Goal: Transaction & Acquisition: Book appointment/travel/reservation

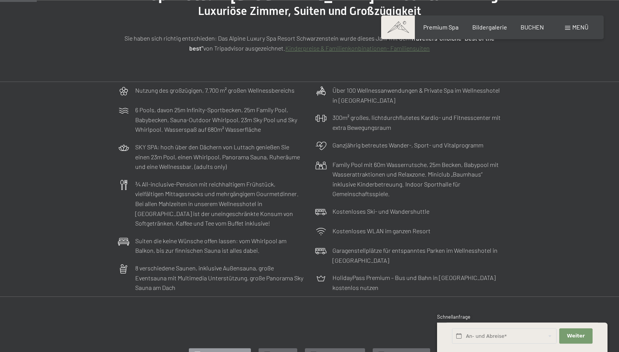
scroll to position [156, 0]
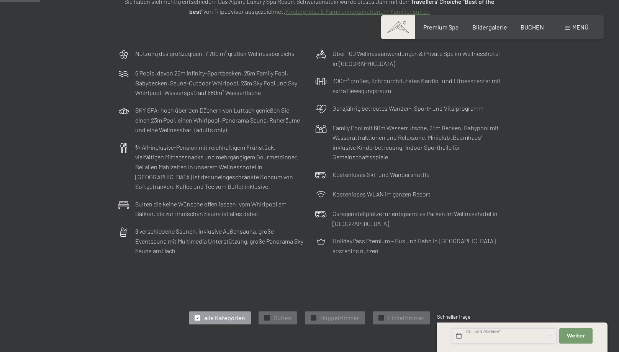
click at [503, 337] on input "text" at bounding box center [504, 336] width 105 height 16
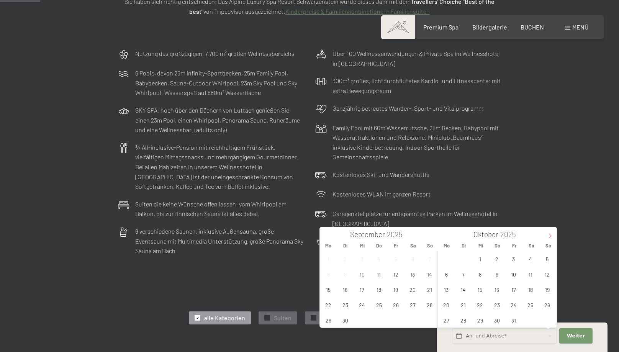
click at [549, 233] on span at bounding box center [549, 233] width 13 height 13
type input "2026"
click at [549, 233] on span at bounding box center [549, 233] width 13 height 13
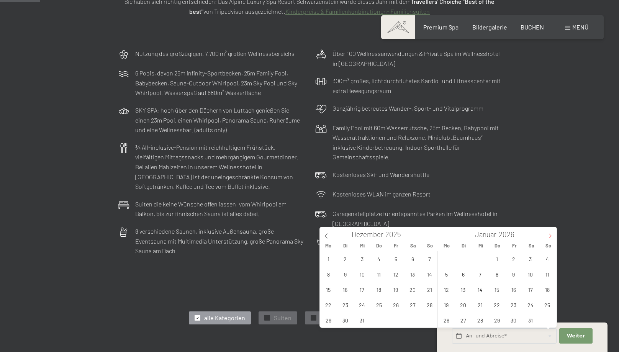
type input "2026"
click at [549, 233] on span at bounding box center [549, 233] width 13 height 13
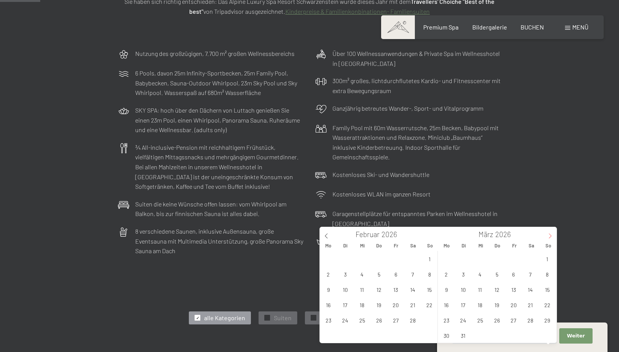
click at [549, 233] on span at bounding box center [549, 233] width 13 height 13
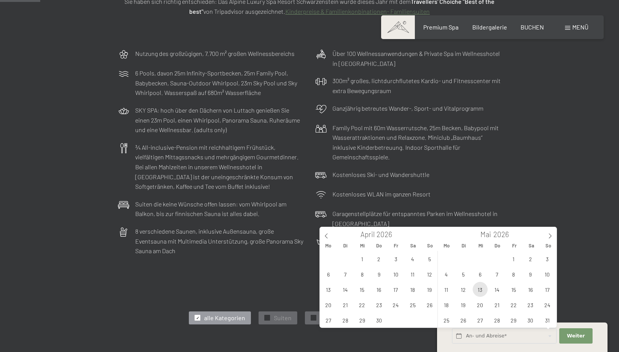
click at [476, 292] on span "13" at bounding box center [480, 289] width 15 height 15
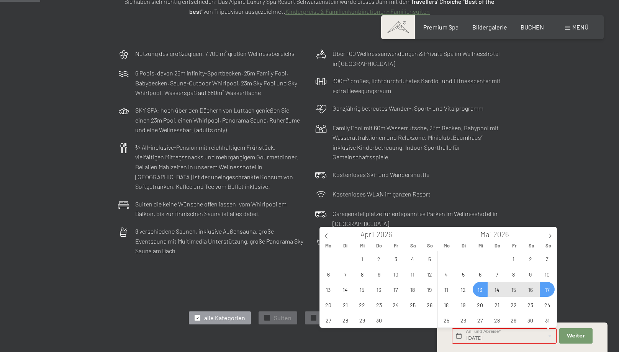
click at [548, 289] on span "17" at bounding box center [547, 289] width 15 height 15
type input "Mi. 13.05.2026 - So. 17.05.2026"
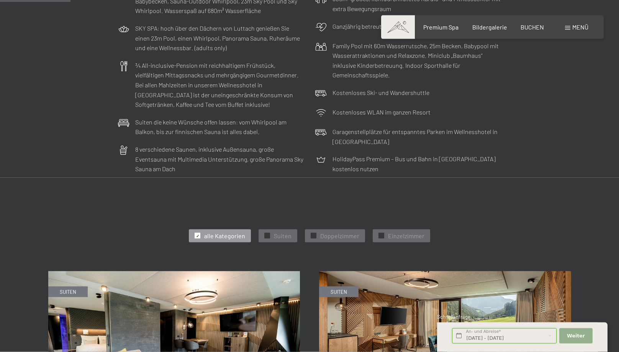
scroll to position [273, 0]
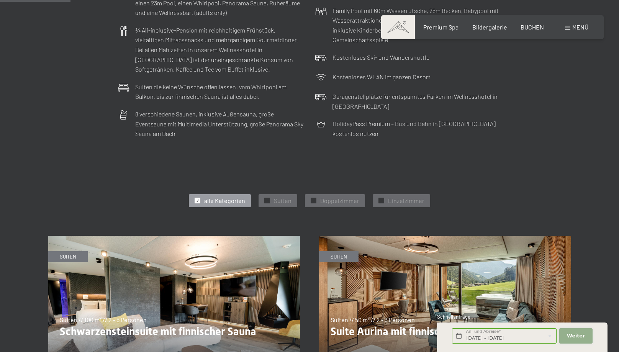
click at [575, 334] on span "Weiter" at bounding box center [576, 335] width 18 height 7
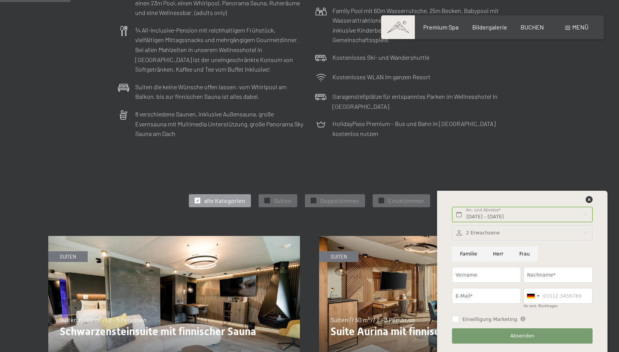
click at [463, 255] on input "Familie" at bounding box center [468, 254] width 33 height 16
radio input "false"
click at [587, 200] on icon at bounding box center [589, 199] width 7 height 7
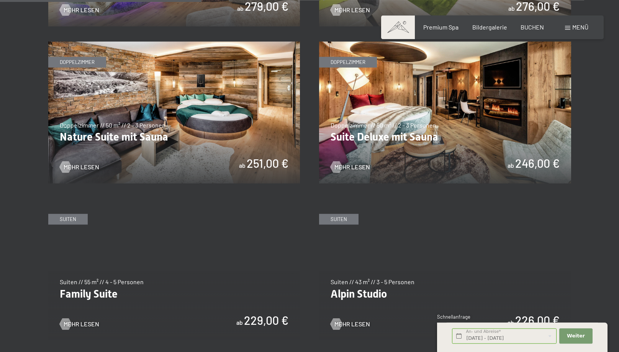
scroll to position [781, 0]
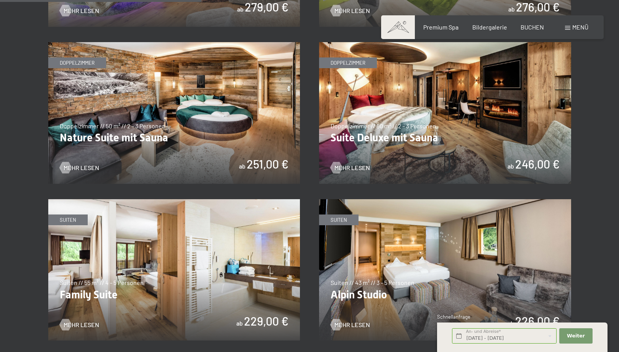
click at [412, 142] on img at bounding box center [445, 113] width 252 height 142
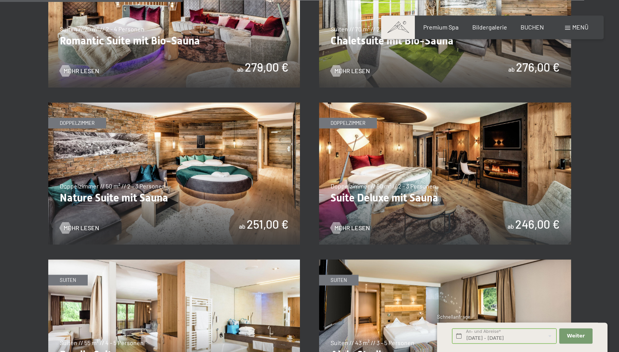
scroll to position [703, 0]
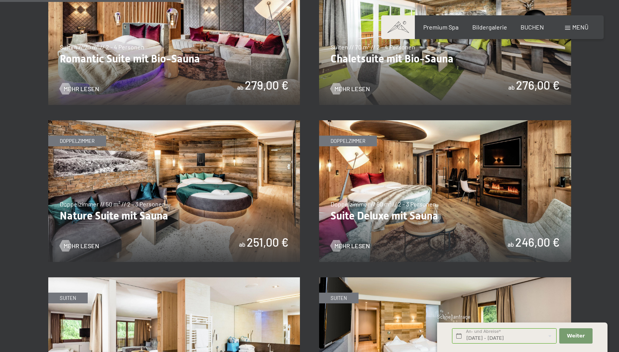
click at [197, 217] on img at bounding box center [174, 191] width 252 height 142
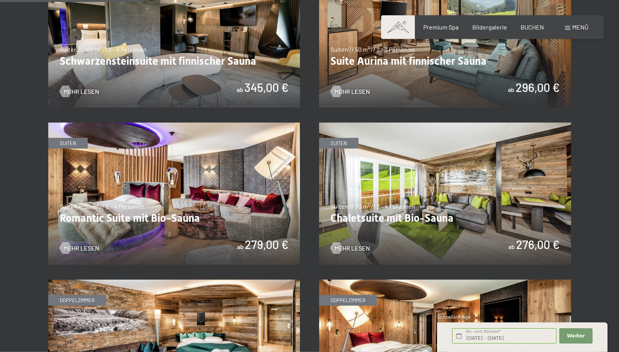
scroll to position [547, 0]
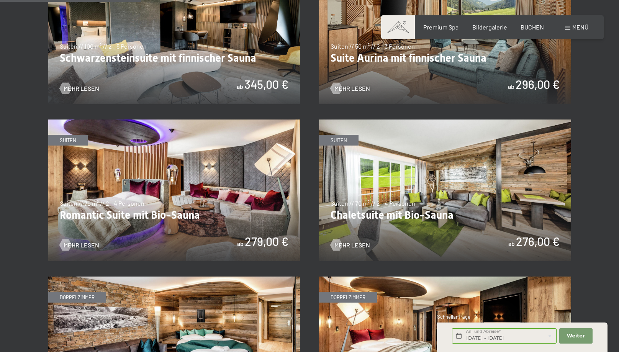
click at [166, 206] on img at bounding box center [174, 190] width 252 height 142
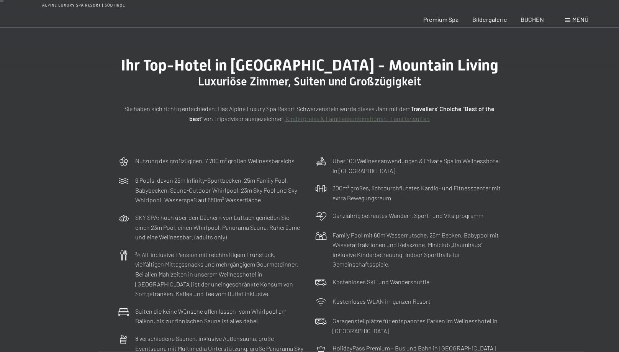
scroll to position [0, 0]
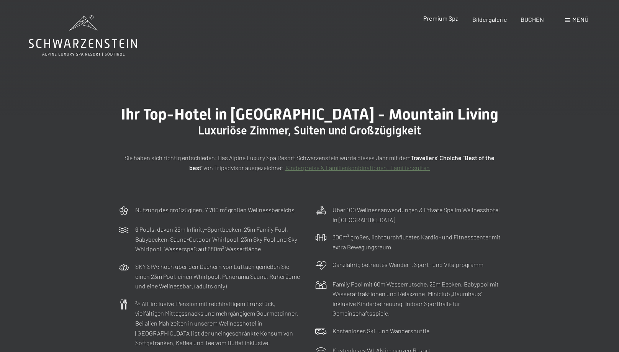
click at [439, 19] on span "Premium Spa" at bounding box center [440, 18] width 35 height 7
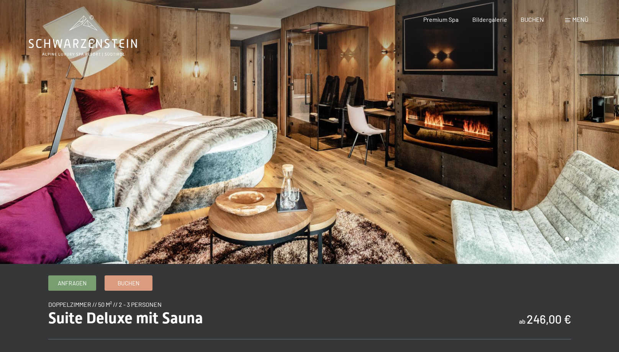
click at [585, 120] on div at bounding box center [463, 132] width 309 height 264
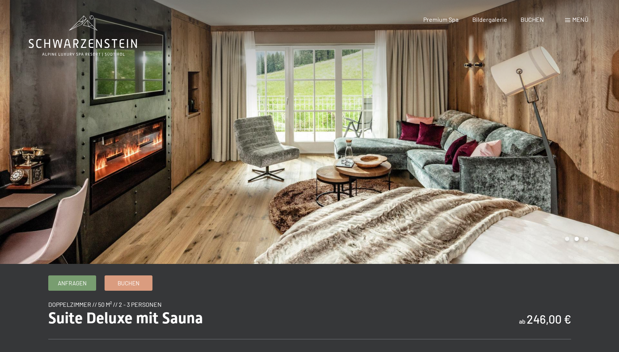
click at [584, 124] on div at bounding box center [463, 132] width 309 height 264
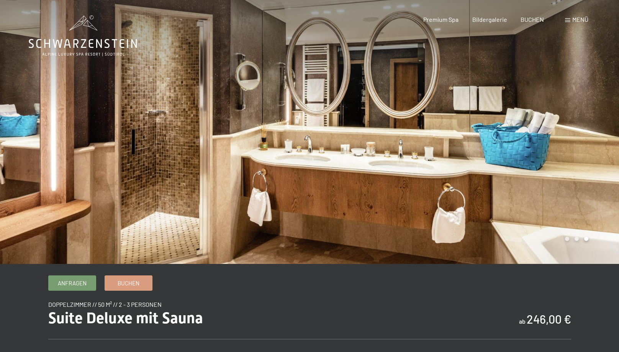
click at [584, 124] on div at bounding box center [463, 132] width 309 height 264
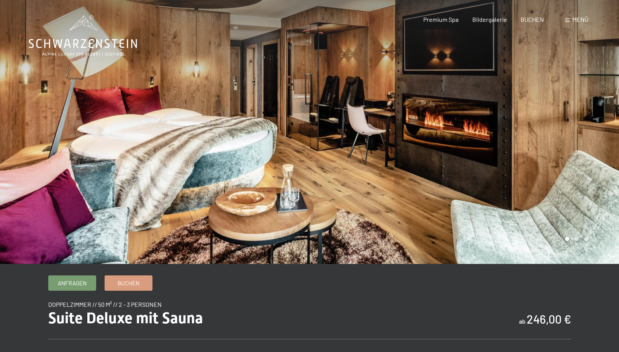
click at [584, 124] on div at bounding box center [463, 132] width 309 height 264
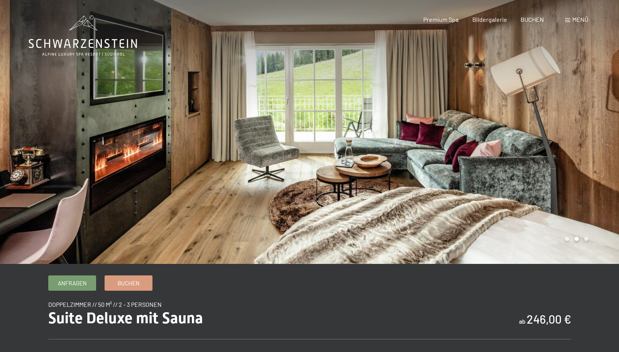
click at [584, 124] on div at bounding box center [463, 132] width 309 height 264
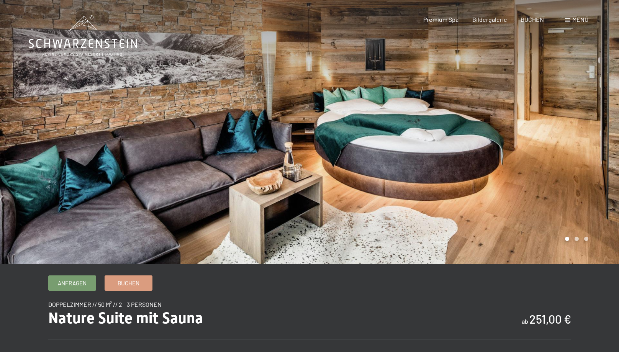
click at [604, 157] on div at bounding box center [463, 132] width 309 height 264
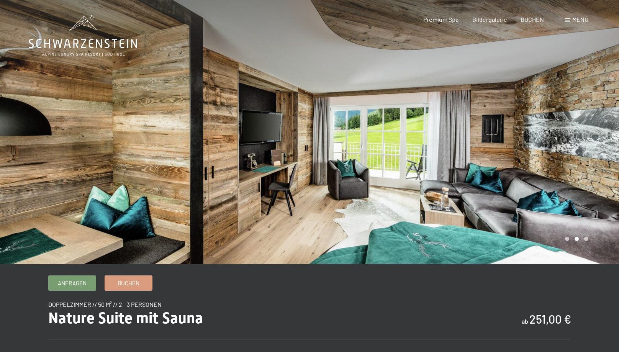
click at [603, 157] on div at bounding box center [463, 132] width 309 height 264
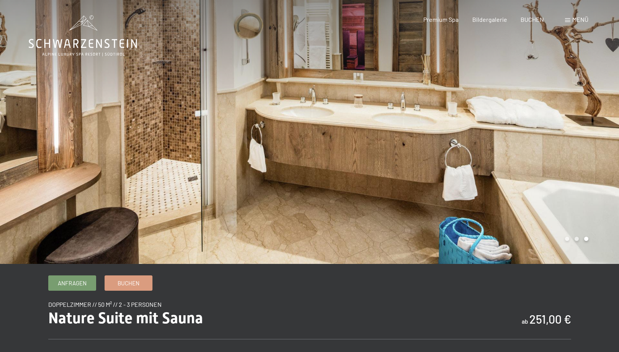
click at [603, 157] on div at bounding box center [463, 132] width 309 height 264
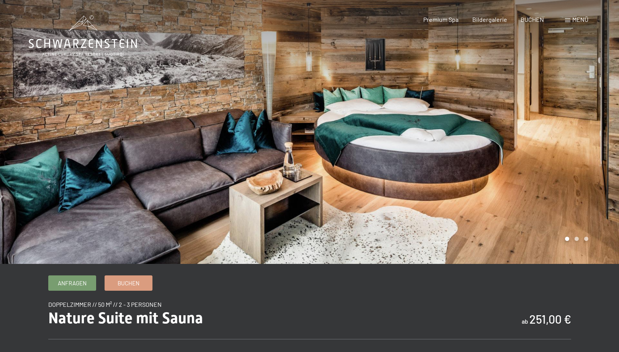
click at [603, 157] on div at bounding box center [463, 132] width 309 height 264
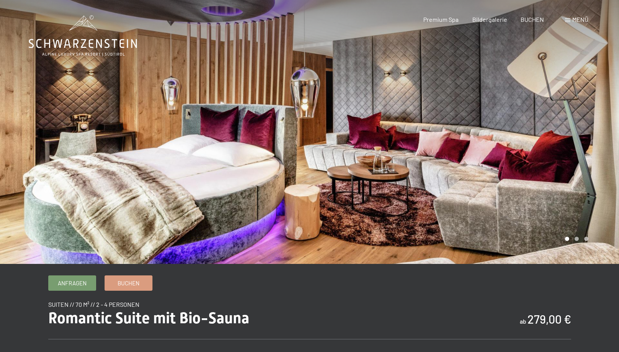
click at [543, 163] on div at bounding box center [463, 132] width 309 height 264
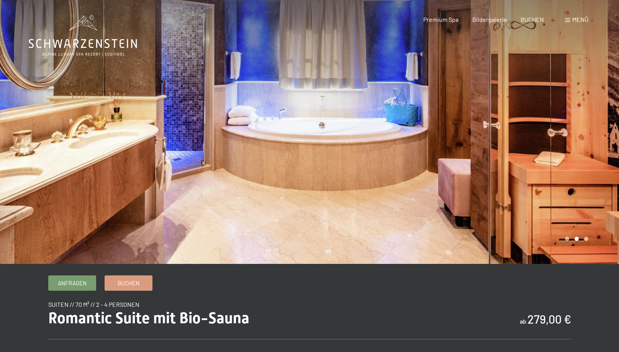
click at [539, 162] on div at bounding box center [463, 132] width 309 height 264
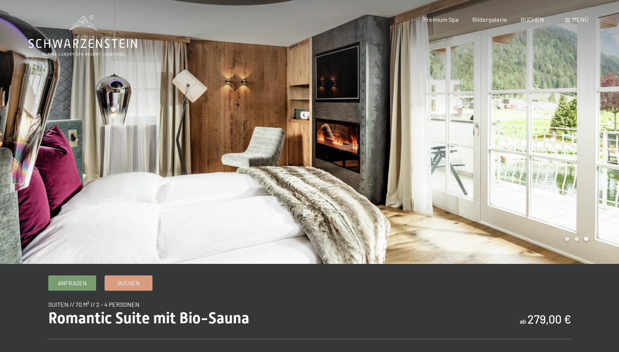
click at [531, 162] on div at bounding box center [463, 132] width 309 height 264
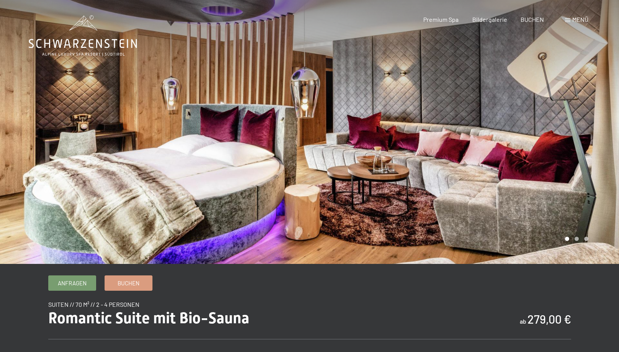
click at [519, 162] on div at bounding box center [463, 132] width 309 height 264
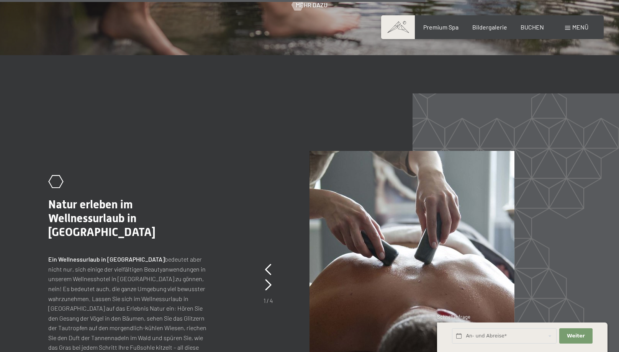
scroll to position [3164, 0]
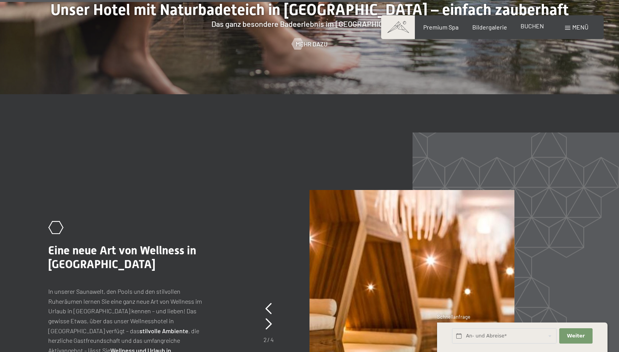
click at [535, 28] on span "BUCHEN" at bounding box center [531, 25] width 23 height 7
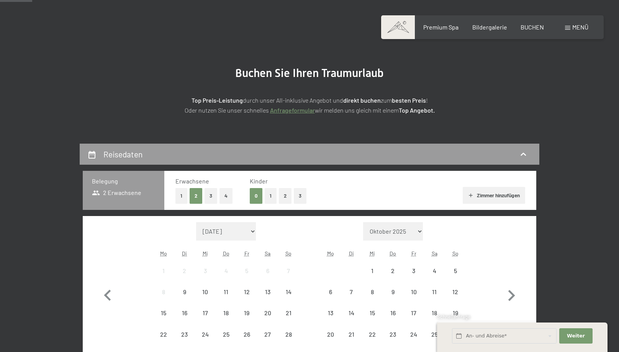
scroll to position [39, 0]
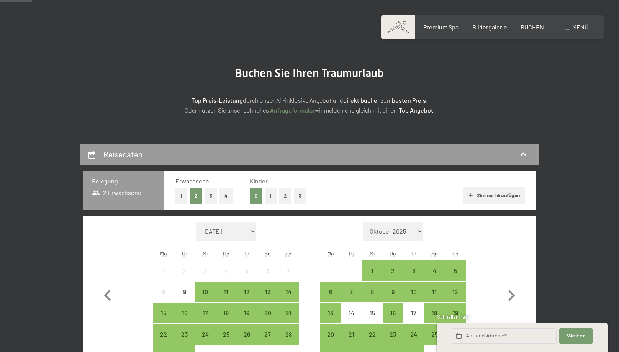
click at [273, 196] on span "Einwilligung Marketing*" at bounding box center [267, 199] width 63 height 8
click at [232, 196] on input "Einwilligung Marketing*" at bounding box center [228, 199] width 8 height 8
click at [269, 196] on span "Einwilligung Marketing*" at bounding box center [267, 199] width 63 height 8
click at [232, 196] on input "Einwilligung Marketing*" at bounding box center [228, 199] width 8 height 8
click at [268, 196] on span "Einwilligung Marketing*" at bounding box center [267, 199] width 63 height 8
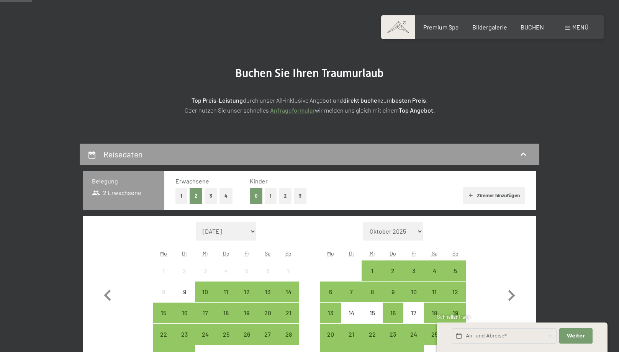
click at [232, 196] on input "Einwilligung Marketing*" at bounding box center [228, 199] width 8 height 8
checkbox input "false"
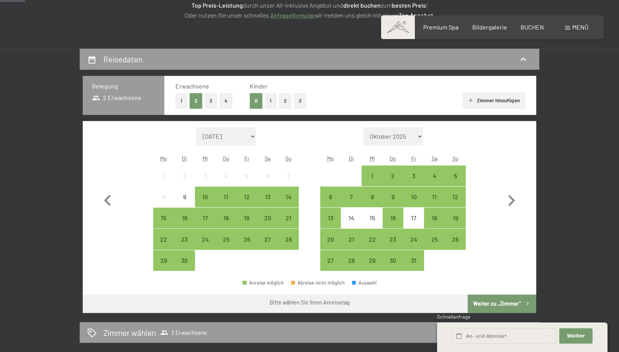
scroll to position [156, 0]
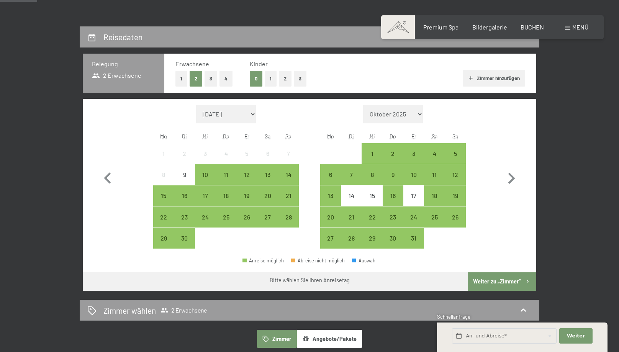
click at [139, 75] on span "2 Erwachsene" at bounding box center [116, 75] width 49 height 8
click at [123, 78] on span "2 Erwachsene" at bounding box center [116, 75] width 49 height 8
click at [195, 79] on button "2" at bounding box center [196, 79] width 13 height 16
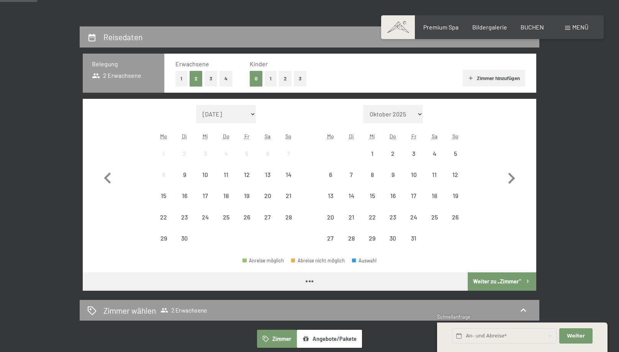
click at [270, 80] on button "1" at bounding box center [271, 79] width 12 height 16
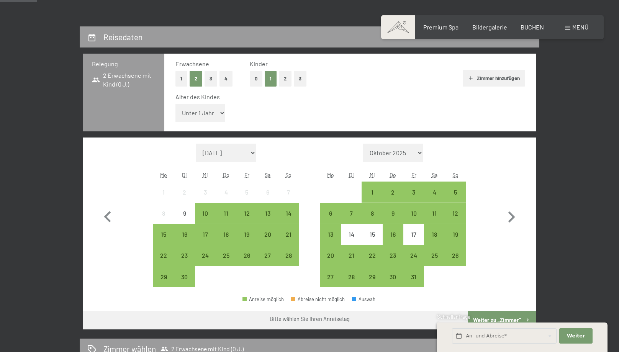
click at [495, 80] on button "Zimmer hinzufügen" at bounding box center [494, 78] width 62 height 17
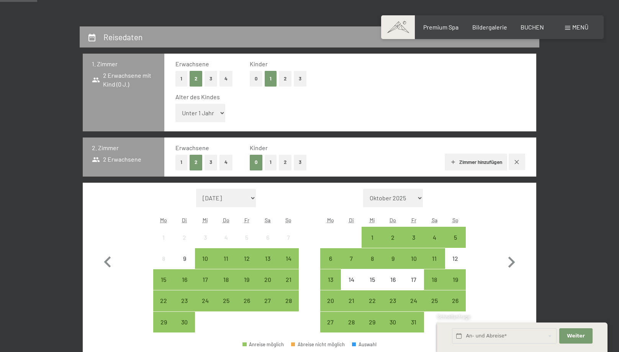
click at [175, 104] on select "Unter 1 Jahr 1 Jahr 2 Jahre 3 Jahre 4 Jahre 5 Jahre 6 Jahre 7 Jahre 8 Jahre 9 J…" at bounding box center [200, 113] width 50 height 18
select select "14"
click option "14 Jahre" at bounding box center [0, 0] width 0 height 0
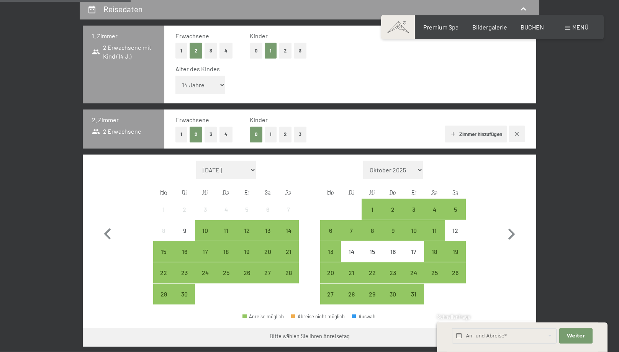
scroll to position [195, 0]
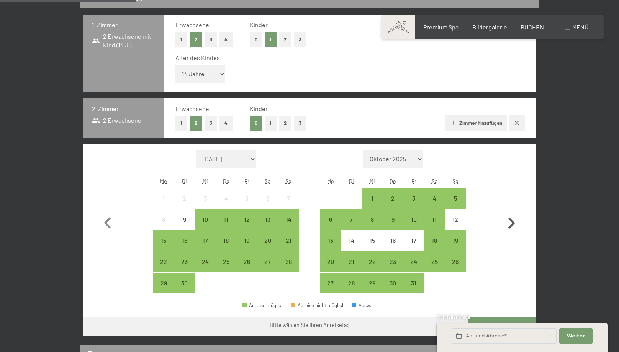
click at [511, 224] on icon "button" at bounding box center [511, 223] width 7 height 11
select select "2025-10-01"
select select "2025-11-01"
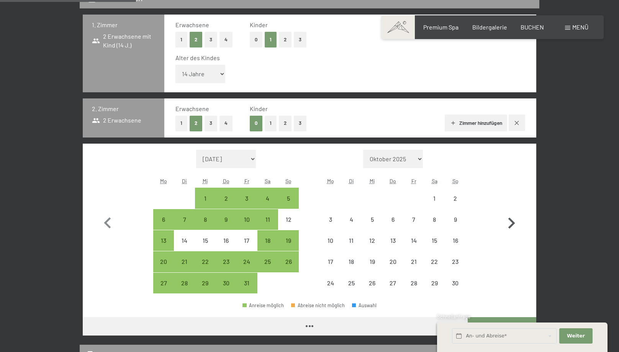
click at [511, 224] on icon "button" at bounding box center [511, 223] width 7 height 11
select select "2025-11-01"
select select "2025-12-01"
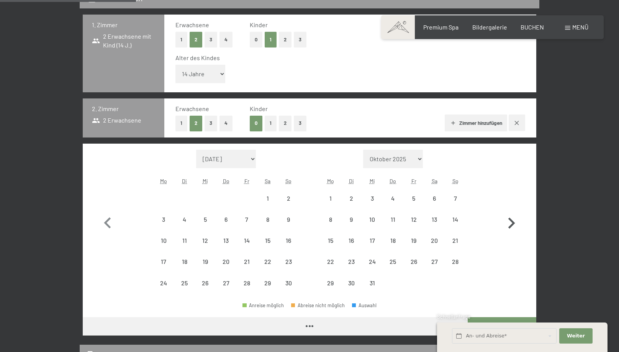
click at [511, 224] on icon "button" at bounding box center [511, 223] width 7 height 11
select select "2025-12-01"
select select "2026-01-01"
click at [511, 224] on icon "button" at bounding box center [511, 223] width 7 height 11
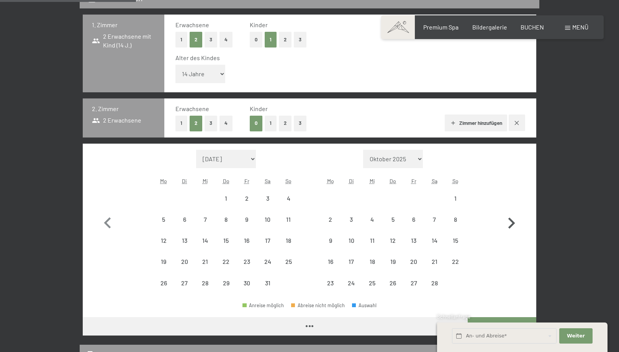
select select "2026-02-01"
select select "2026-03-01"
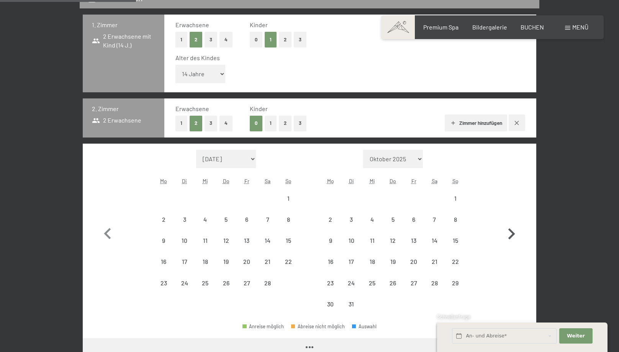
select select "2026-02-01"
select select "2026-03-01"
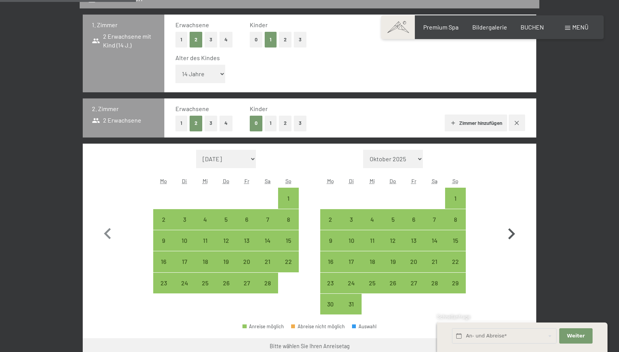
click at [511, 224] on icon "button" at bounding box center [511, 234] width 22 height 22
select select "2026-03-01"
select select "2026-04-01"
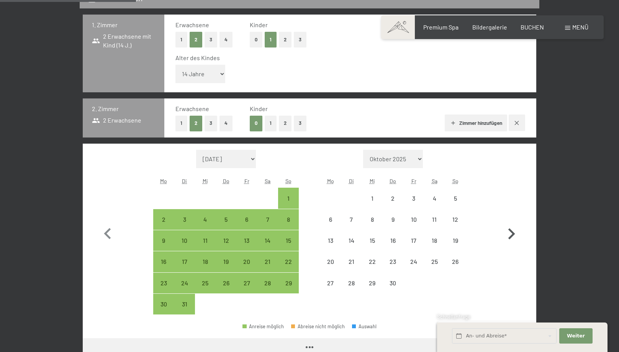
select select "2026-03-01"
select select "2026-04-01"
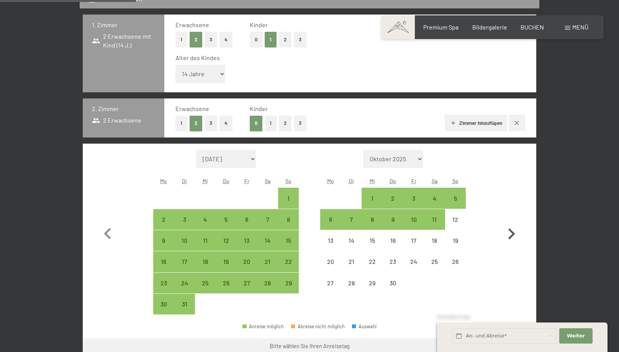
click at [511, 224] on icon "button" at bounding box center [511, 234] width 22 height 22
select select "2026-04-01"
select select "2026-05-01"
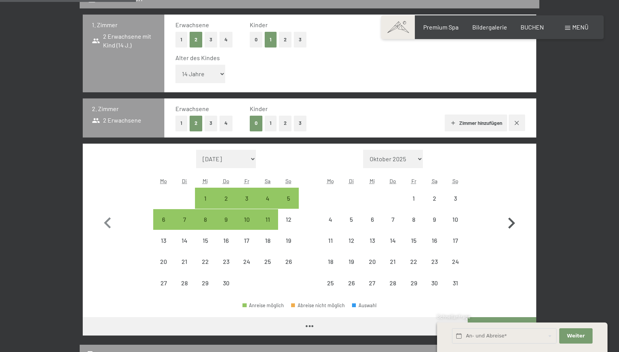
select select "2026-04-01"
select select "2026-05-01"
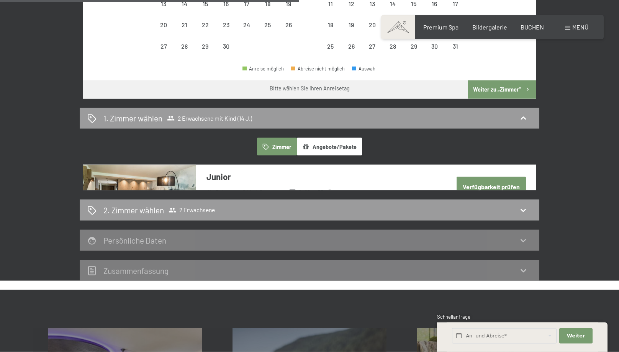
scroll to position [469, 0]
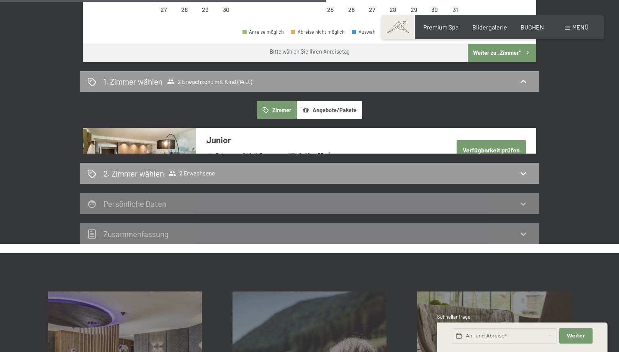
click at [280, 112] on button "Zimmer" at bounding box center [277, 110] width 40 height 18
click at [133, 82] on h2 "1. Zimmer wählen" at bounding box center [132, 81] width 59 height 11
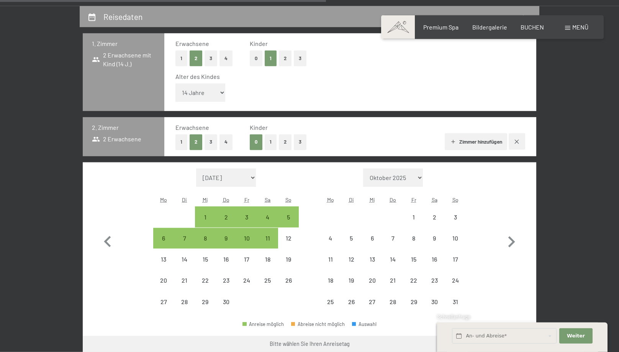
select select "2026-04-01"
select select "2026-05-01"
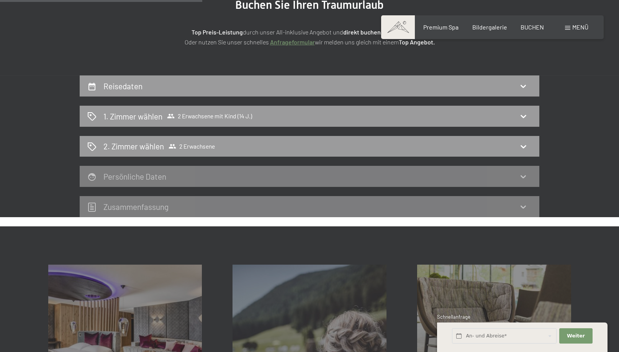
scroll to position [59, 0]
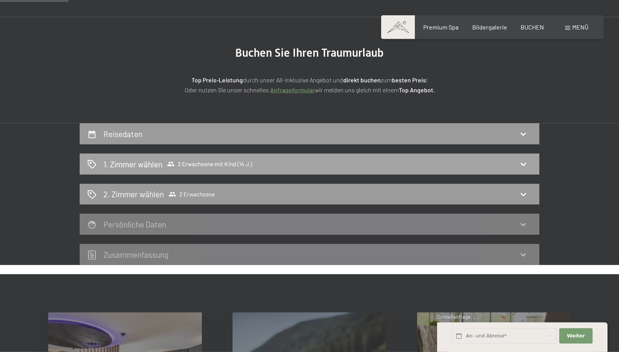
click at [525, 165] on icon at bounding box center [523, 163] width 9 height 9
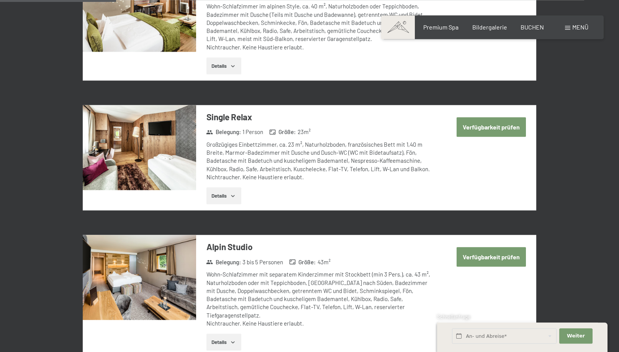
scroll to position [391, 0]
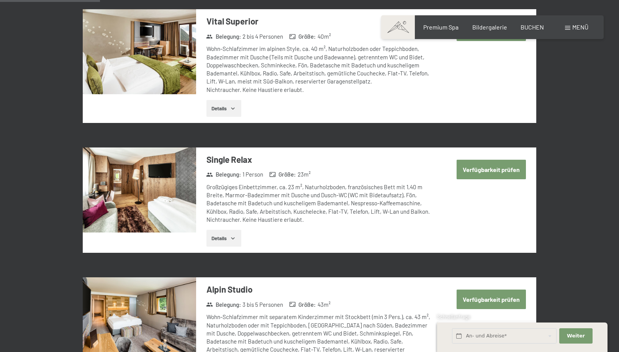
click at [213, 237] on button "Details" at bounding box center [223, 238] width 35 height 17
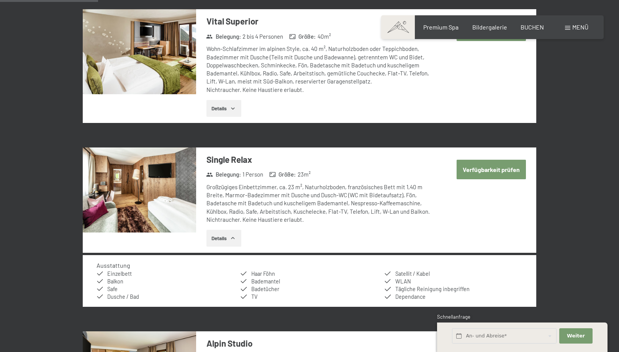
click at [173, 224] on img at bounding box center [139, 189] width 113 height 85
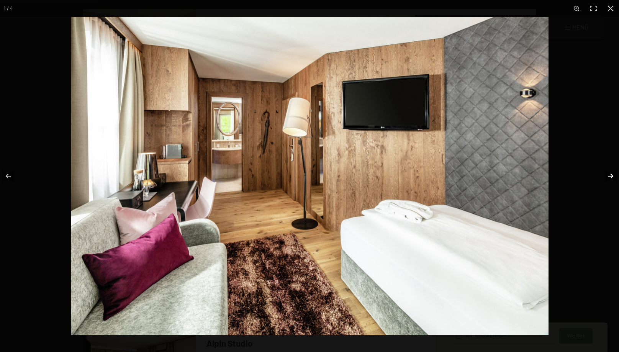
click at [607, 174] on button "button" at bounding box center [605, 176] width 27 height 38
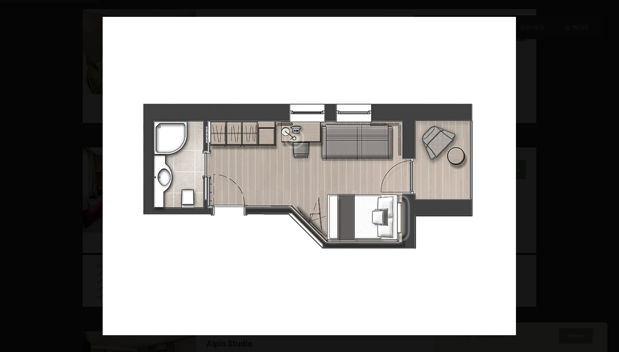
click at [607, 173] on button "button" at bounding box center [605, 176] width 27 height 38
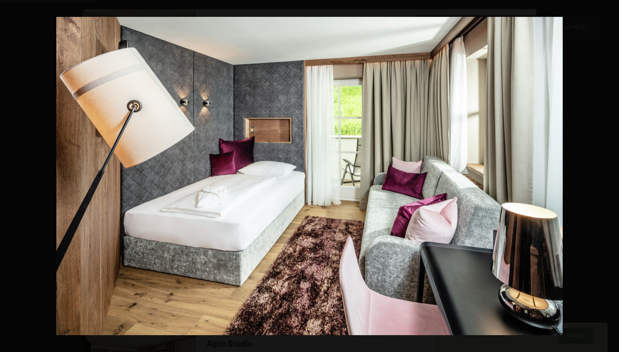
click at [607, 173] on button "button" at bounding box center [605, 176] width 27 height 38
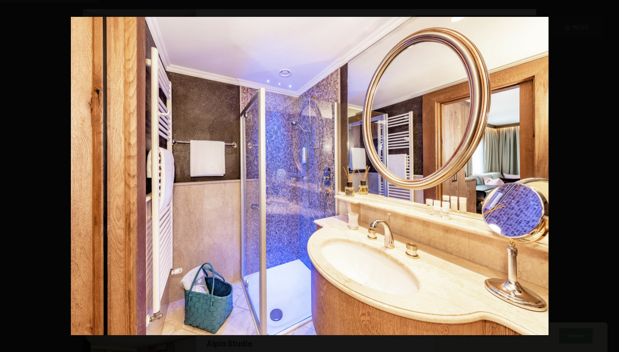
click at [607, 173] on button "button" at bounding box center [605, 176] width 27 height 38
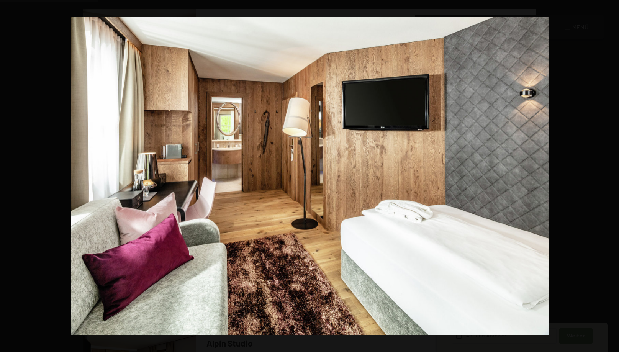
click at [607, 173] on button "button" at bounding box center [605, 176] width 27 height 38
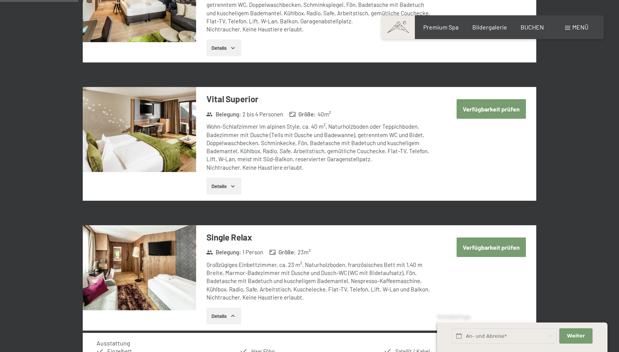
scroll to position [313, 0]
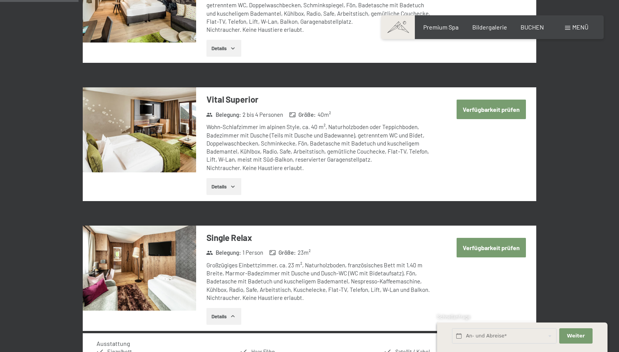
click at [177, 126] on img at bounding box center [139, 129] width 113 height 85
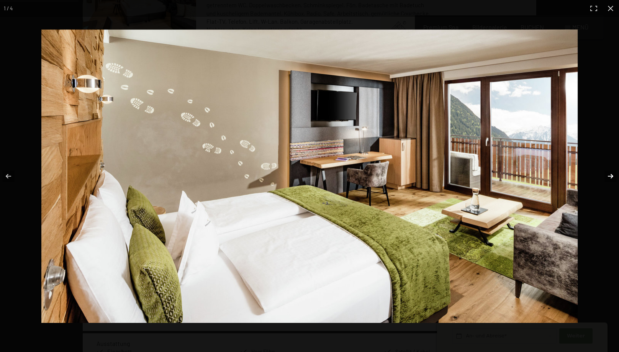
click at [608, 179] on button "button" at bounding box center [605, 176] width 27 height 38
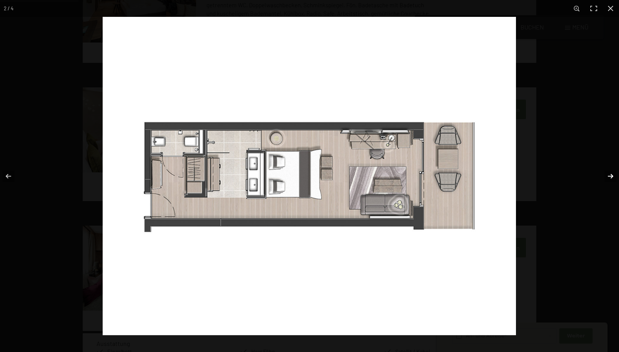
click at [609, 177] on button "button" at bounding box center [605, 176] width 27 height 38
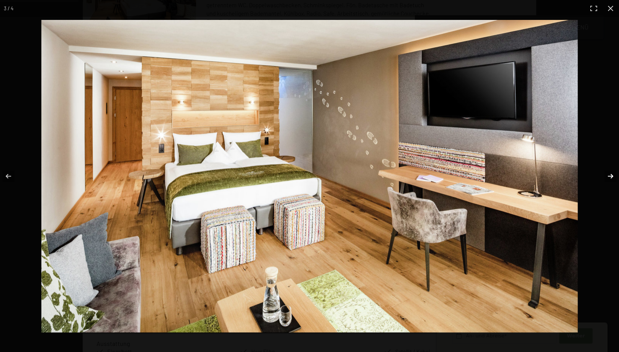
click at [609, 177] on button "button" at bounding box center [605, 176] width 27 height 38
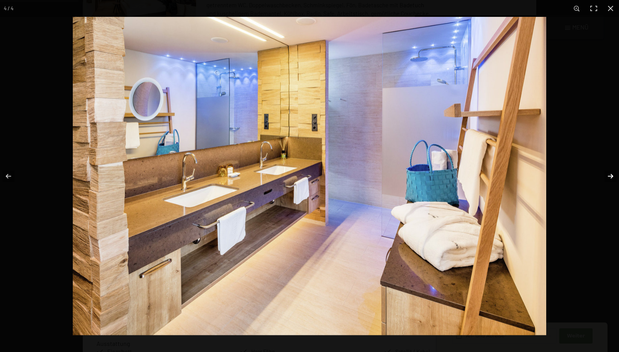
click at [609, 177] on button "button" at bounding box center [605, 176] width 27 height 38
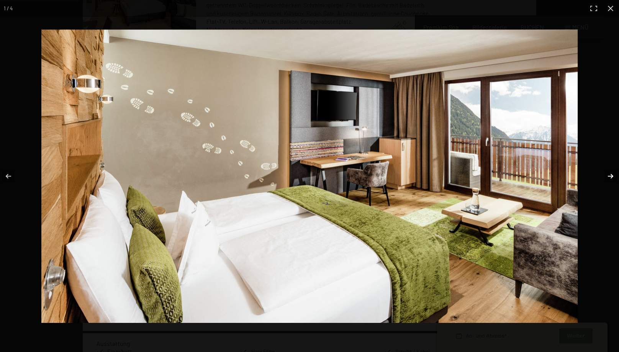
click at [609, 177] on button "button" at bounding box center [605, 176] width 27 height 38
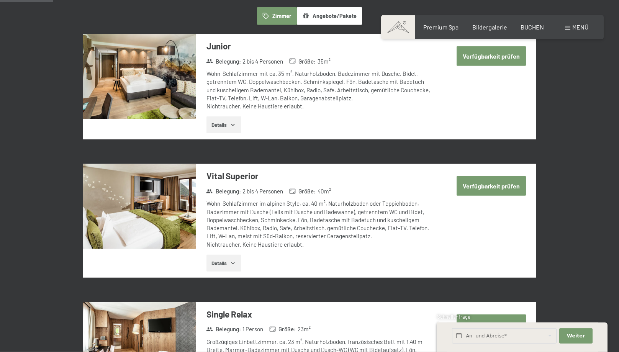
scroll to position [195, 0]
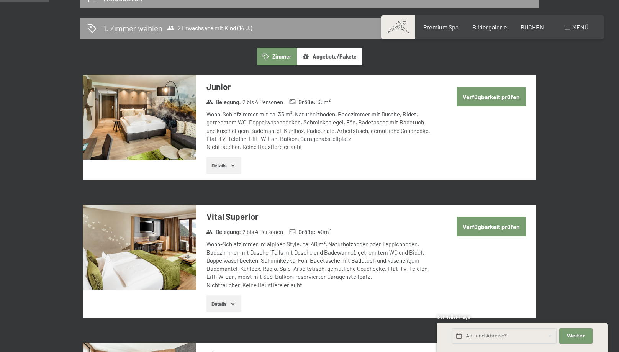
click at [146, 100] on img at bounding box center [139, 117] width 113 height 85
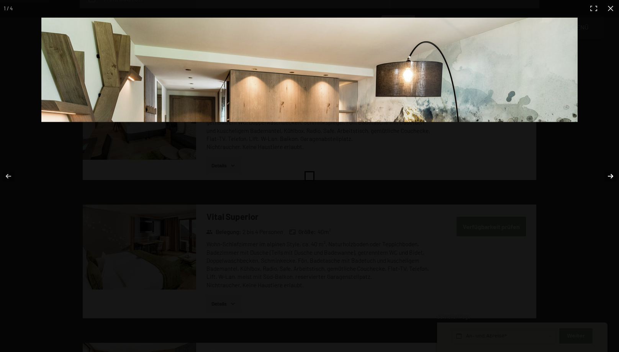
click at [610, 176] on button "button" at bounding box center [605, 176] width 27 height 38
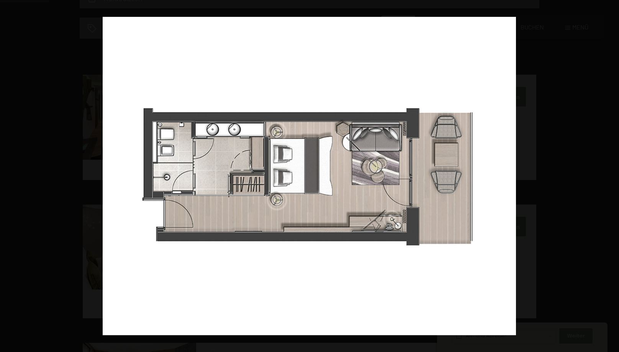
click at [610, 176] on button "button" at bounding box center [605, 176] width 27 height 38
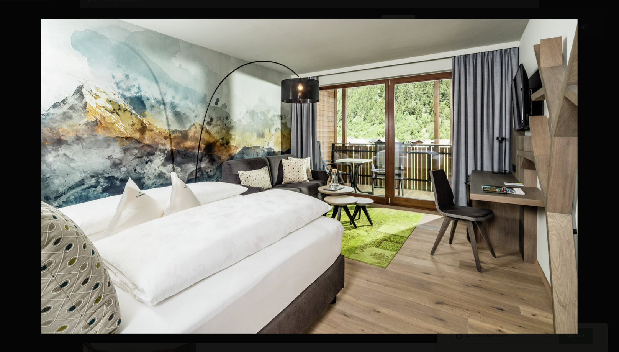
click at [610, 176] on button "button" at bounding box center [605, 176] width 27 height 38
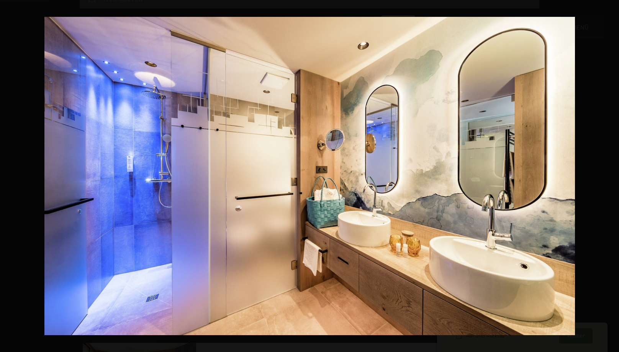
click at [610, 176] on button "button" at bounding box center [605, 176] width 27 height 38
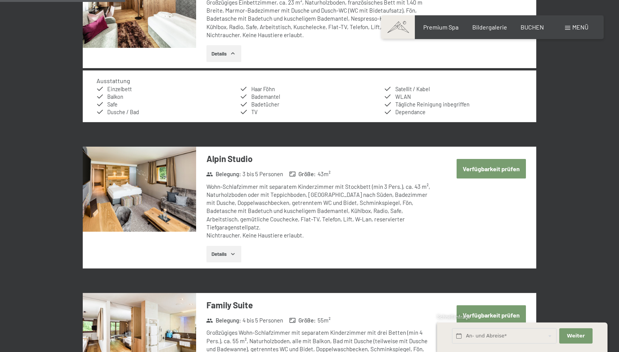
scroll to position [586, 0]
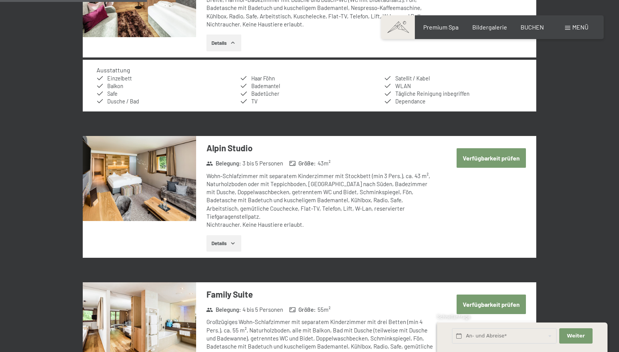
click at [142, 194] on img at bounding box center [139, 178] width 113 height 85
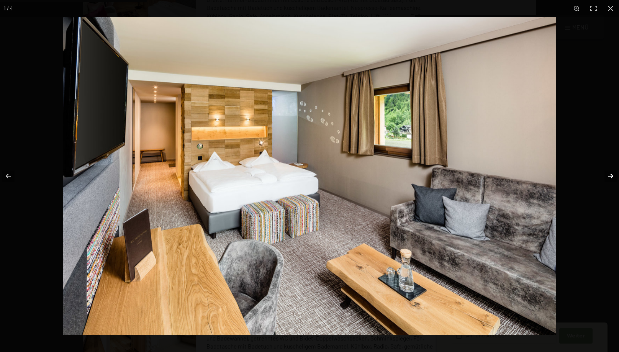
click at [606, 175] on button "button" at bounding box center [605, 176] width 27 height 38
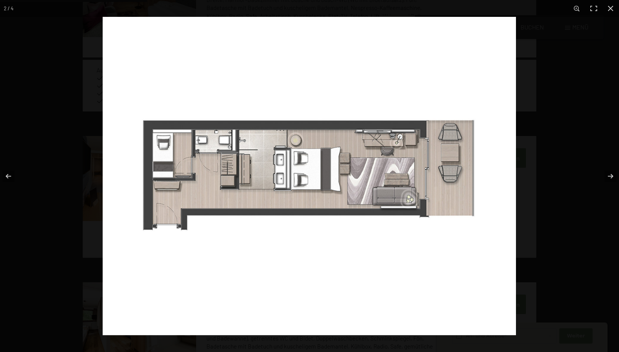
click at [164, 152] on img at bounding box center [309, 176] width 413 height 318
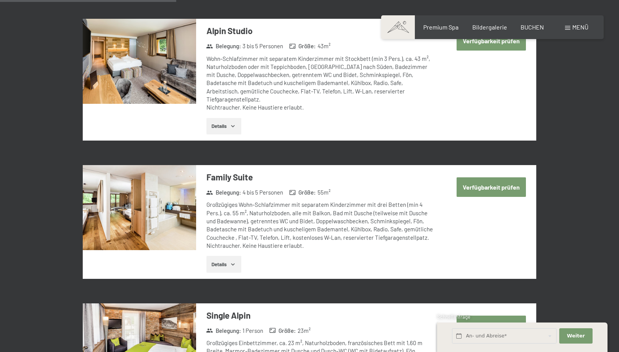
click at [161, 200] on img at bounding box center [139, 207] width 113 height 85
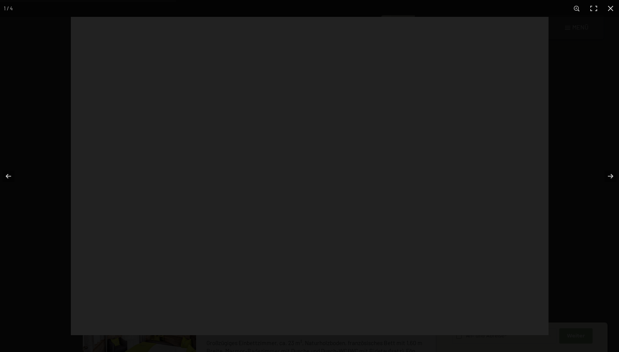
scroll to position [703, 0]
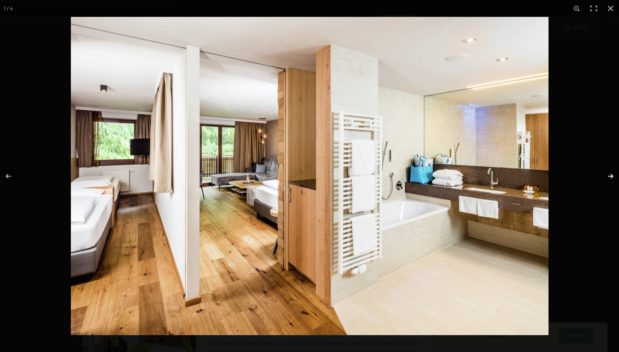
click at [608, 177] on button "button" at bounding box center [605, 176] width 27 height 38
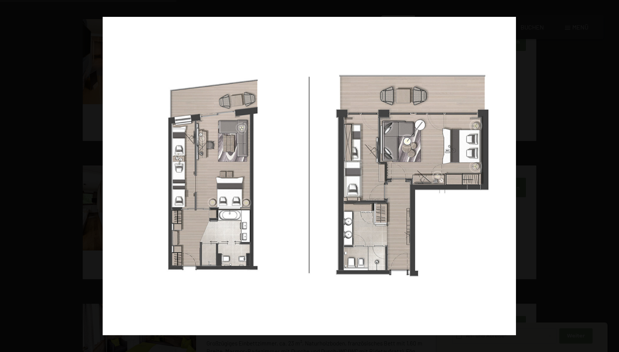
click at [608, 175] on button "button" at bounding box center [605, 176] width 27 height 38
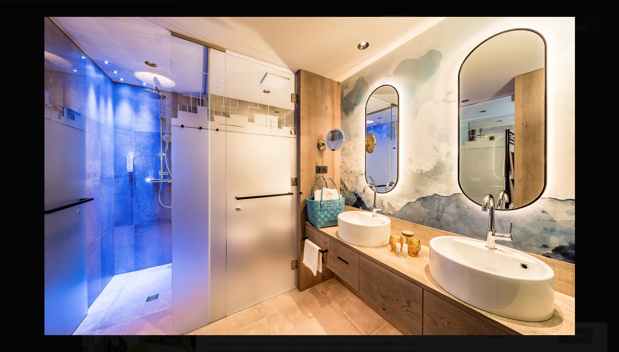
click at [608, 175] on button "button" at bounding box center [605, 176] width 27 height 38
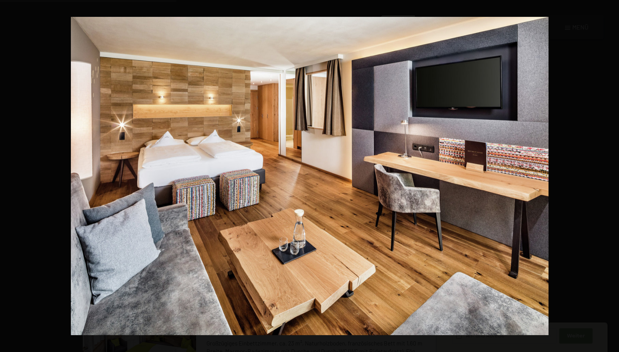
click at [608, 175] on button "button" at bounding box center [605, 176] width 27 height 38
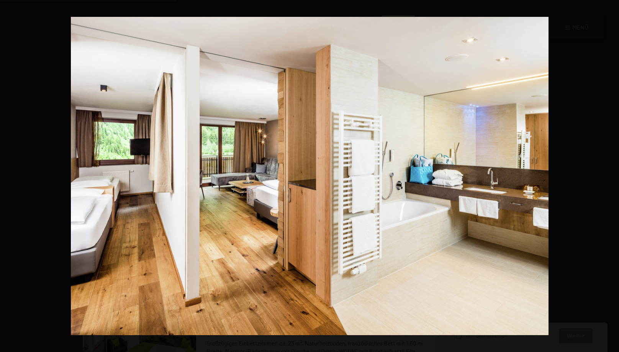
click at [608, 175] on button "button" at bounding box center [605, 176] width 27 height 38
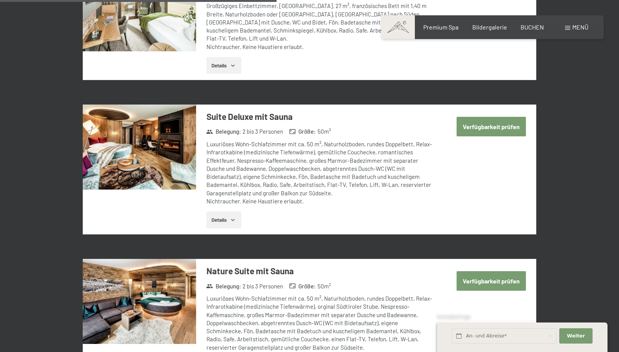
scroll to position [1172, 0]
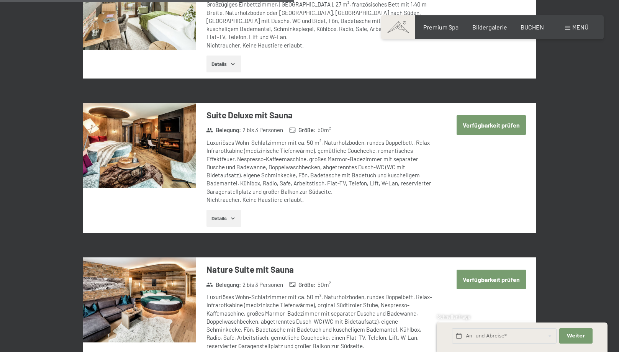
click at [159, 134] on img at bounding box center [139, 145] width 113 height 85
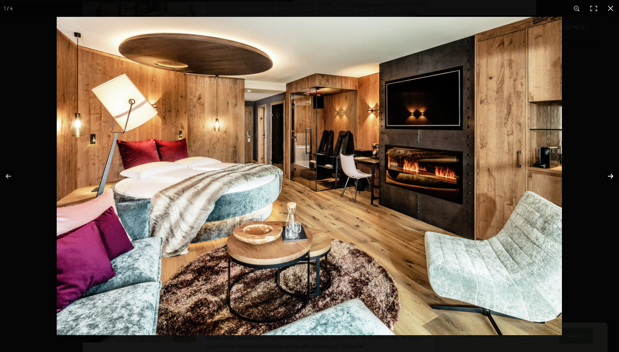
click at [608, 176] on button "button" at bounding box center [605, 176] width 27 height 38
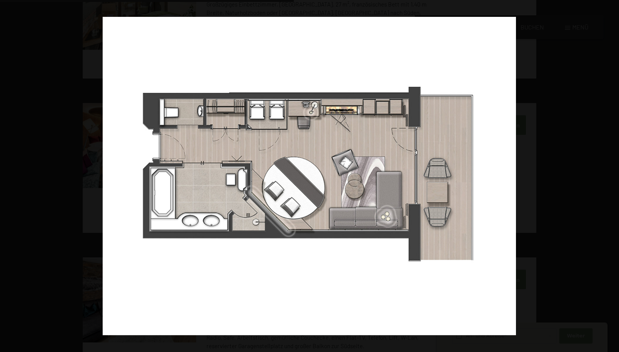
click at [608, 176] on button "button" at bounding box center [605, 176] width 27 height 38
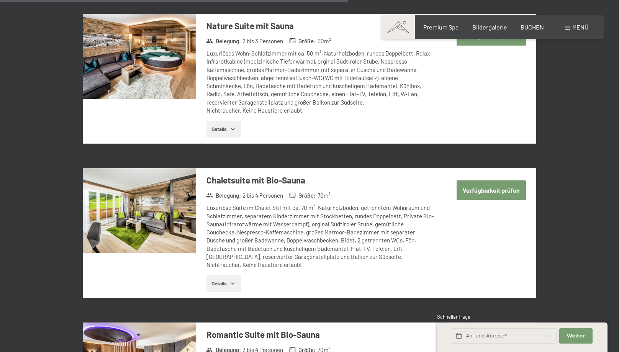
scroll to position [1445, 0]
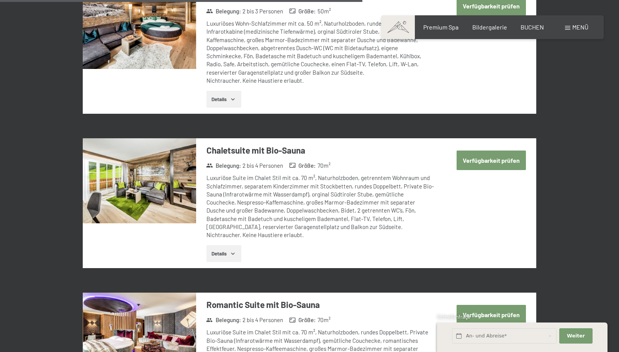
click at [160, 174] on img at bounding box center [139, 180] width 113 height 85
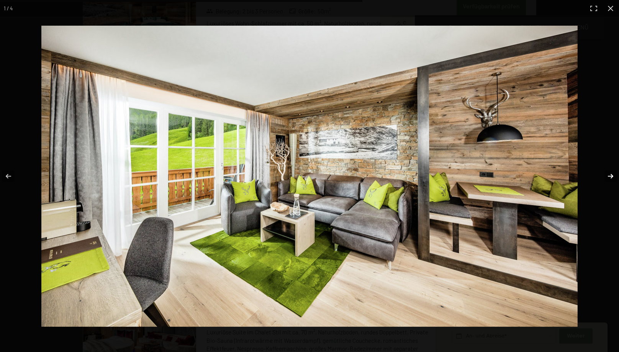
click at [609, 177] on button "button" at bounding box center [605, 176] width 27 height 38
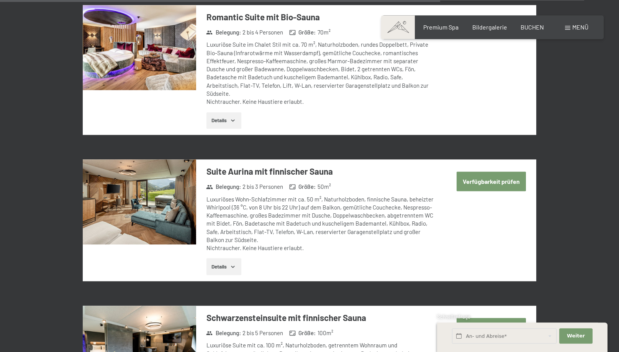
scroll to position [1758, 0]
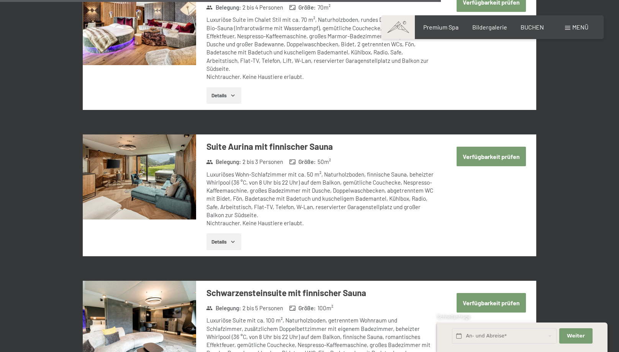
click at [139, 167] on img at bounding box center [139, 176] width 113 height 85
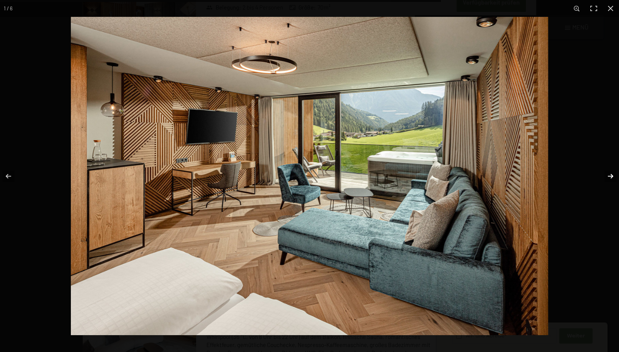
click at [609, 178] on button "button" at bounding box center [605, 176] width 27 height 38
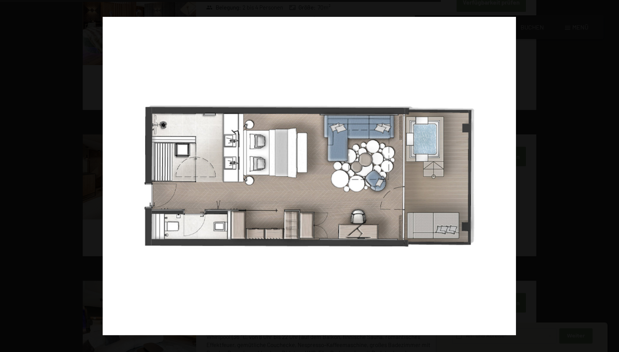
click at [611, 175] on button "button" at bounding box center [605, 176] width 27 height 38
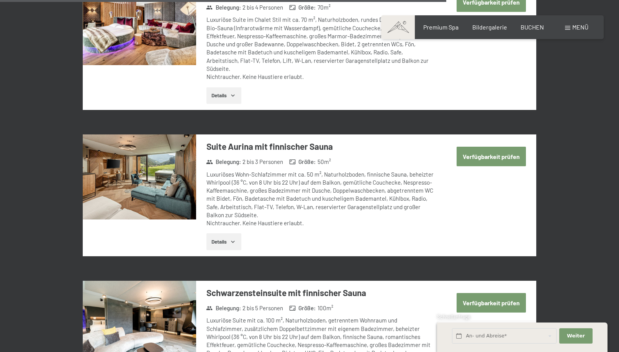
scroll to position [1875, 0]
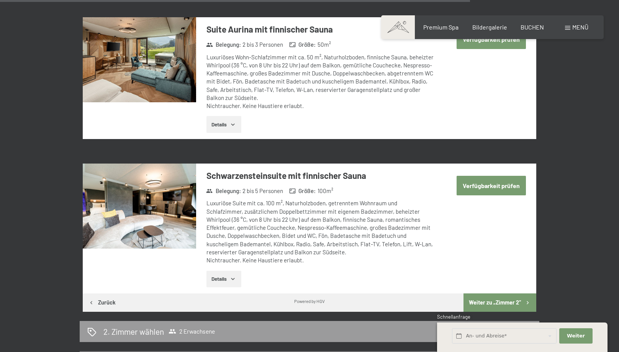
click at [166, 197] on img at bounding box center [139, 206] width 113 height 85
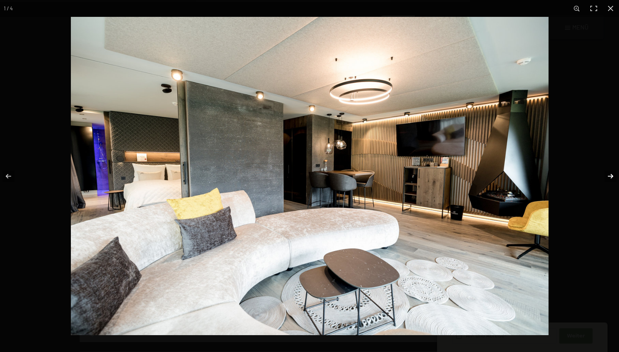
click at [603, 177] on button "button" at bounding box center [605, 176] width 27 height 38
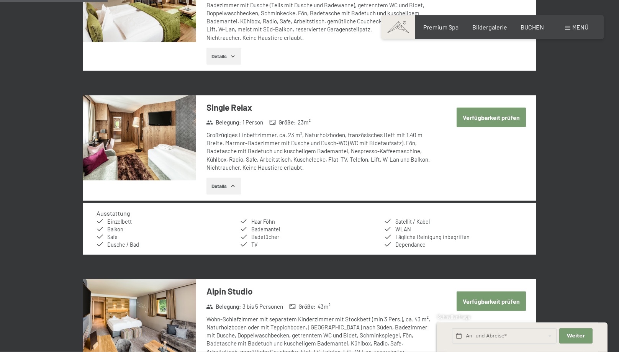
scroll to position [429, 0]
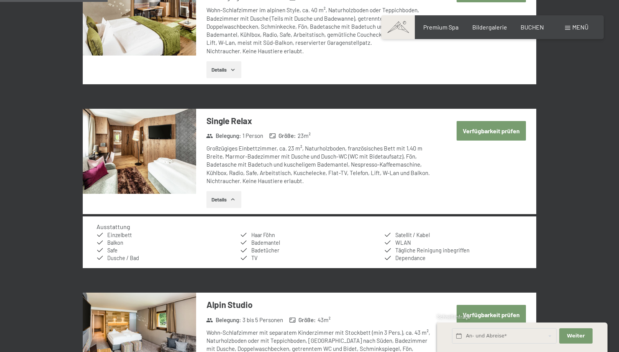
click at [582, 27] on span "Menü" at bounding box center [580, 26] width 16 height 7
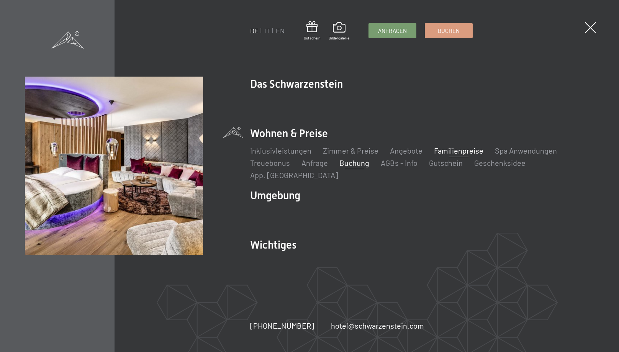
click at [451, 155] on link "Familienpreise" at bounding box center [458, 150] width 49 height 9
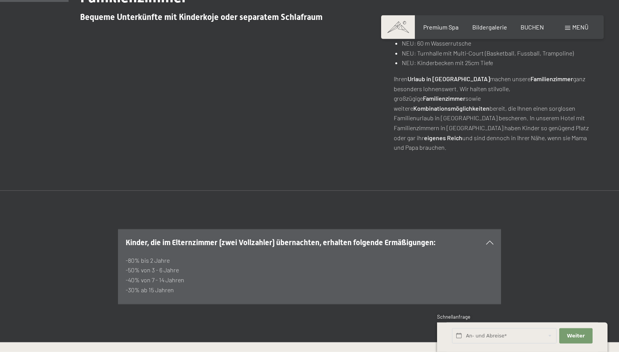
scroll to position [352, 0]
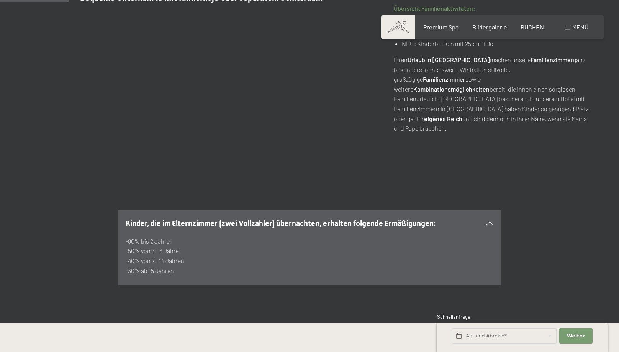
click at [484, 221] on div at bounding box center [484, 223] width 17 height 4
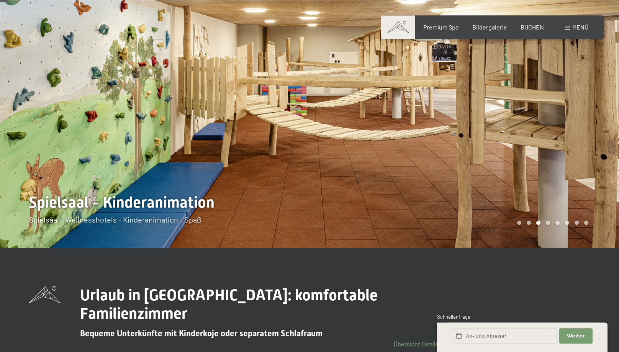
scroll to position [0, 0]
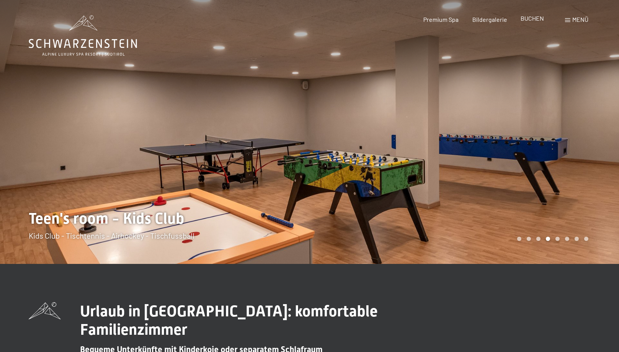
click at [522, 21] on span "BUCHEN" at bounding box center [531, 18] width 23 height 7
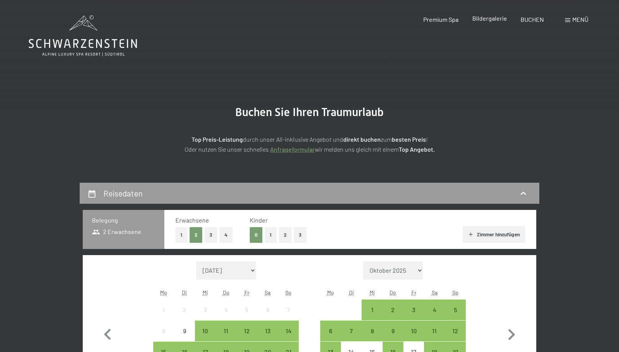
click at [497, 15] on span "Bildergalerie" at bounding box center [489, 18] width 35 height 7
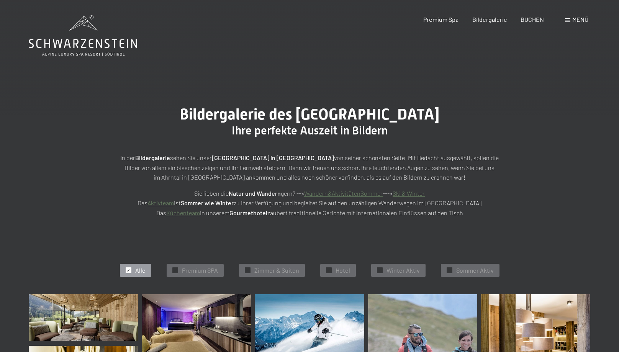
click at [575, 21] on span "Menü" at bounding box center [580, 19] width 16 height 7
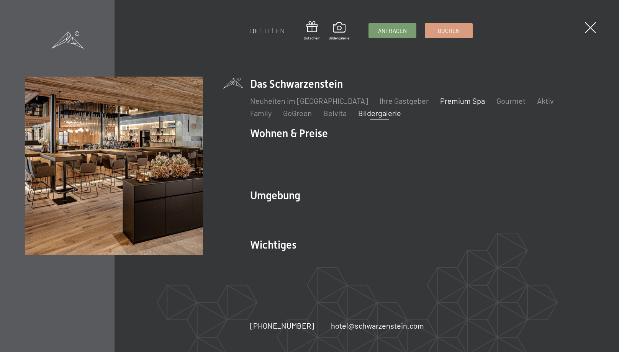
click at [456, 105] on link "Premium Spa" at bounding box center [462, 100] width 45 height 9
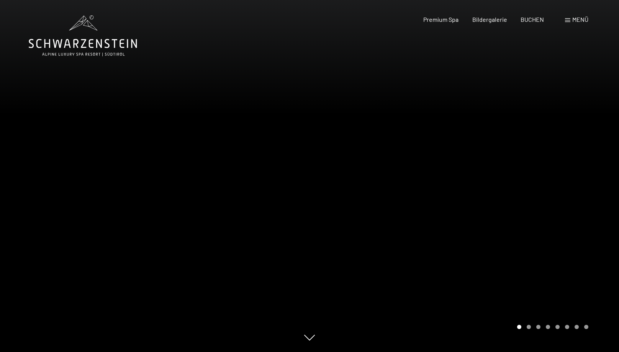
click at [575, 21] on span "Menü" at bounding box center [580, 19] width 16 height 7
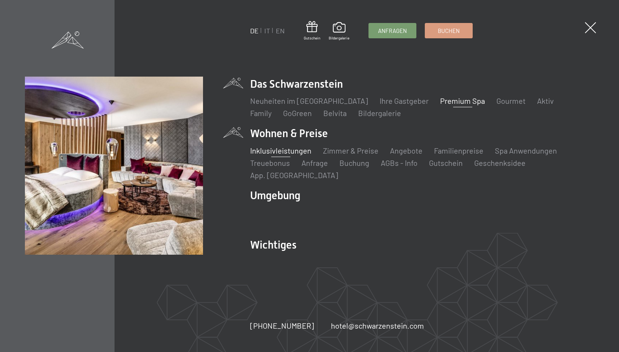
click at [281, 155] on link "Inklusivleistungen" at bounding box center [280, 150] width 61 height 9
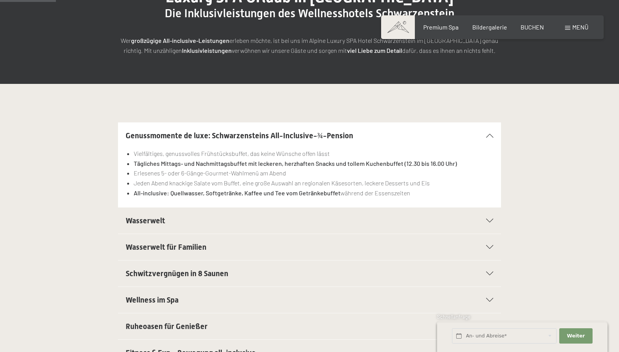
scroll to position [156, 0]
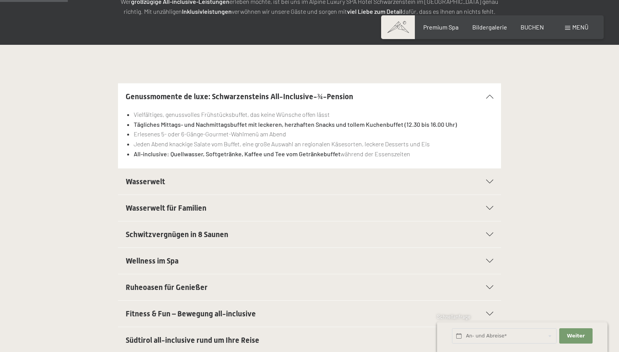
click at [171, 205] on span "Wasserwelt für Familien" at bounding box center [166, 207] width 81 height 9
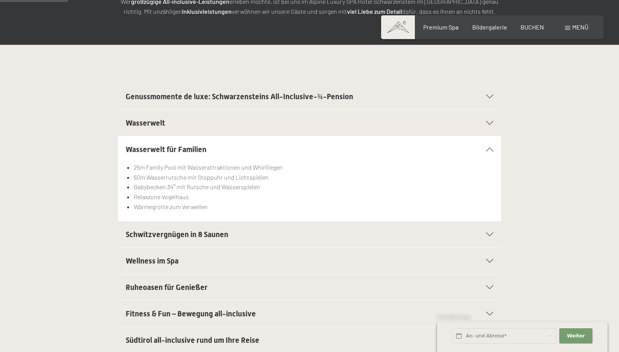
click at [180, 233] on span "Schwitzvergnügen in 8 Saunen" at bounding box center [177, 234] width 103 height 9
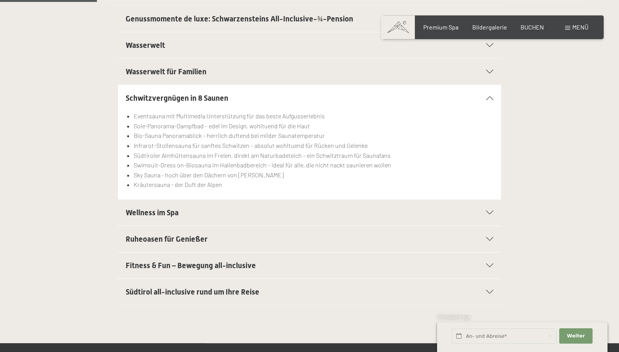
scroll to position [234, 0]
click at [157, 216] on span "Wellness im Spa" at bounding box center [152, 212] width 53 height 9
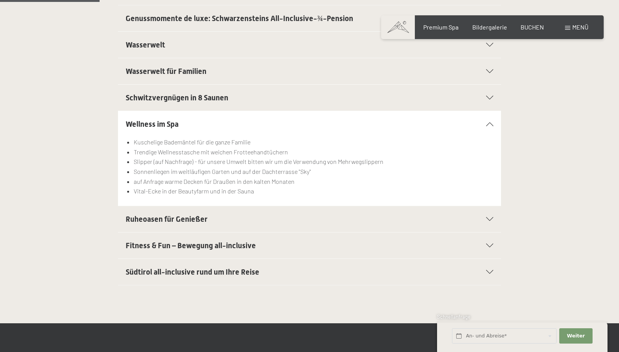
click at [193, 220] on span "Ruheoasen für Genießer" at bounding box center [167, 218] width 82 height 9
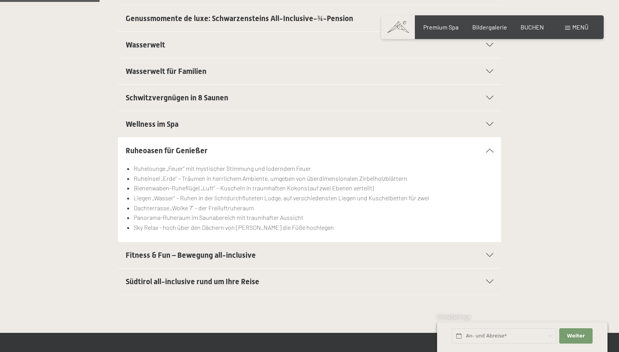
click at [183, 283] on span "Südtirol all-inclusive rund um Ihre Reise" at bounding box center [193, 281] width 134 height 9
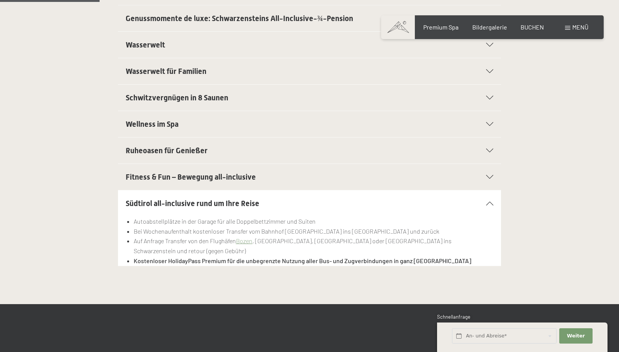
click at [493, 204] on section "Südtirol all-inclusive rund um Ihre Reise Autoabstellplätze in der Garage für a…" at bounding box center [309, 228] width 383 height 76
click at [492, 203] on icon at bounding box center [489, 203] width 7 height 4
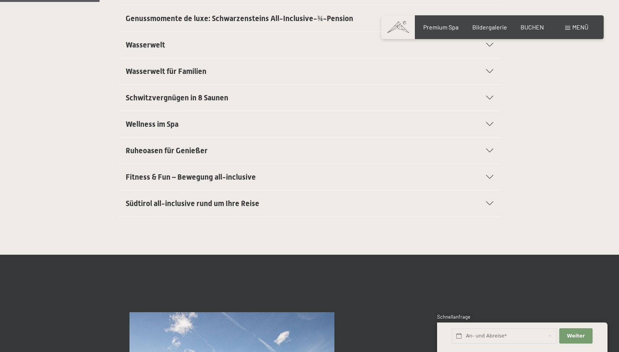
click at [578, 25] on span "Menü" at bounding box center [580, 26] width 16 height 7
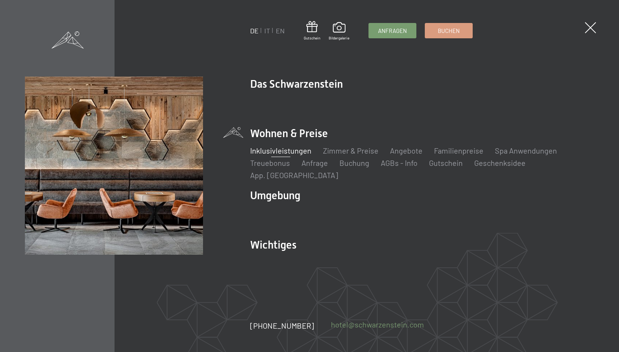
click at [366, 324] on link "hotel@ no-spam. schwarzenstein. no-spam. com" at bounding box center [377, 324] width 93 height 11
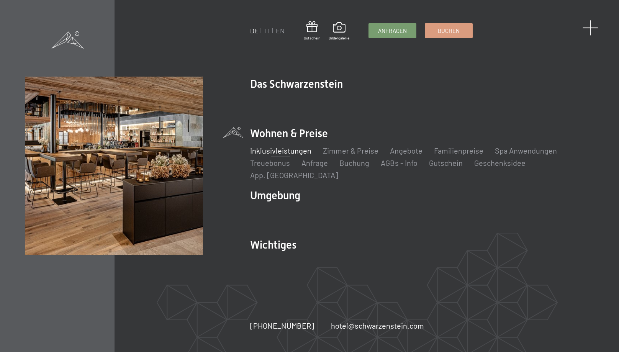
click at [595, 31] on span at bounding box center [591, 28] width 16 height 16
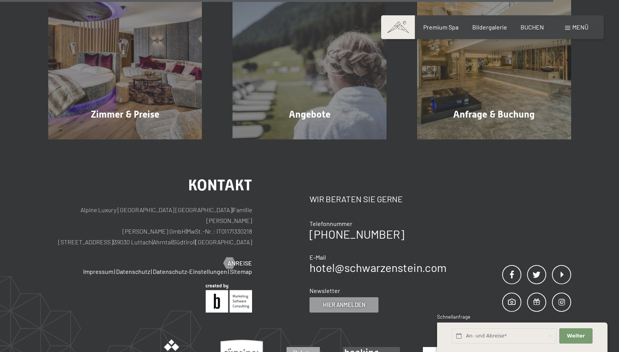
scroll to position [1399, 0]
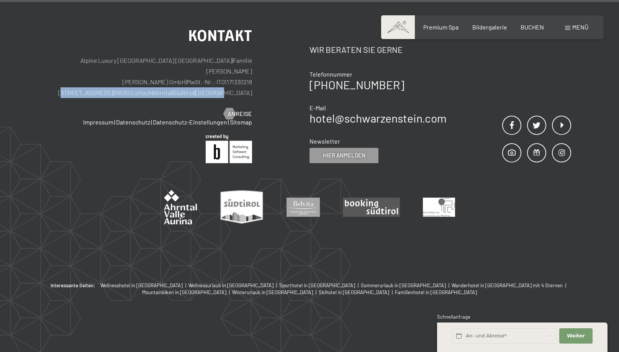
drag, startPoint x: 256, startPoint y: 82, endPoint x: 135, endPoint y: 82, distance: 121.0
click at [104, 84] on div "Kontakt Alpine Luxury SPA Resort SCHWARZENSTEIN | Familie Zimmerhofer Otmar Zim…" at bounding box center [179, 95] width 262 height 135
copy p "Dorfstraße 11 | 39030 Luttach | Ahrntal | Südtirol | Italien"
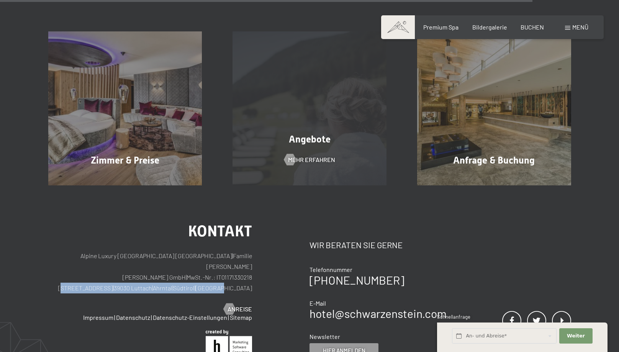
scroll to position [1087, 0]
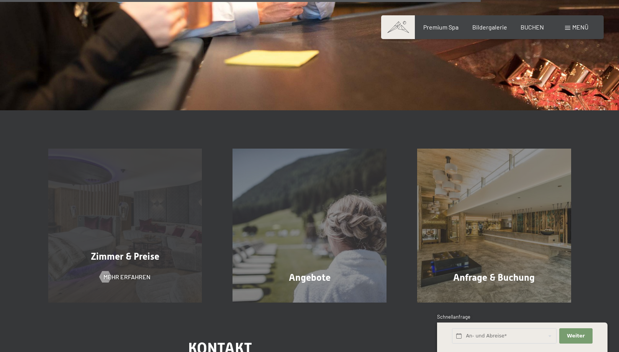
click at [144, 246] on div "Zimmer & Preise Mehr erfahren" at bounding box center [125, 226] width 185 height 154
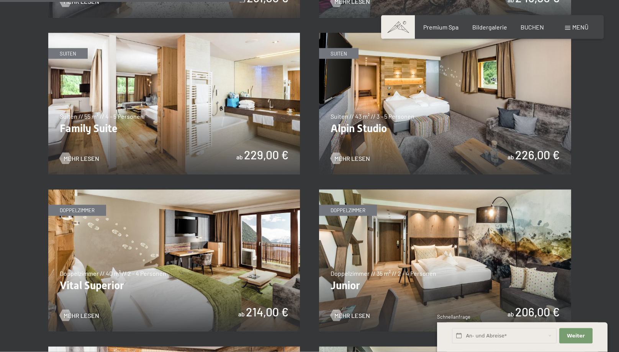
scroll to position [1055, 0]
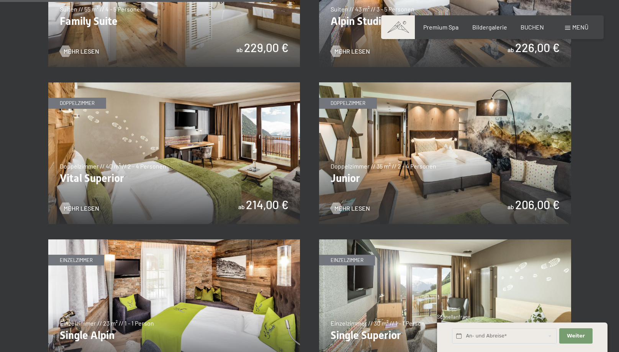
click at [194, 179] on img at bounding box center [174, 153] width 252 height 142
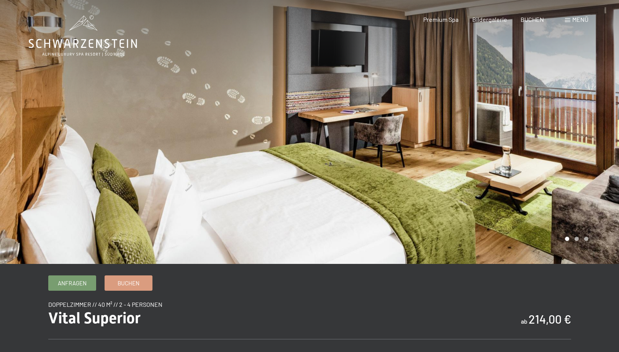
click at [397, 148] on div at bounding box center [463, 132] width 309 height 264
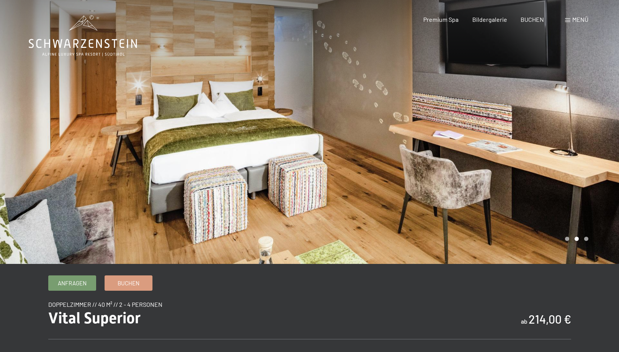
click at [416, 162] on div at bounding box center [463, 132] width 309 height 264
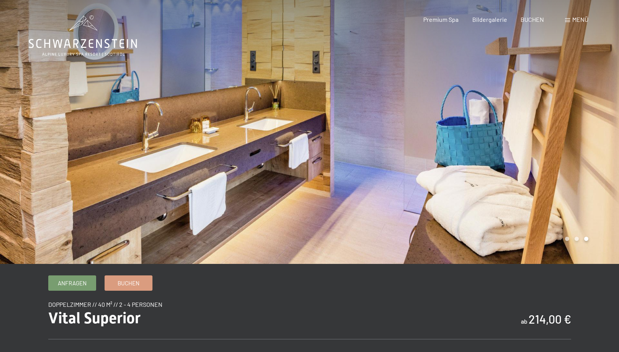
click at [424, 160] on div at bounding box center [463, 132] width 309 height 264
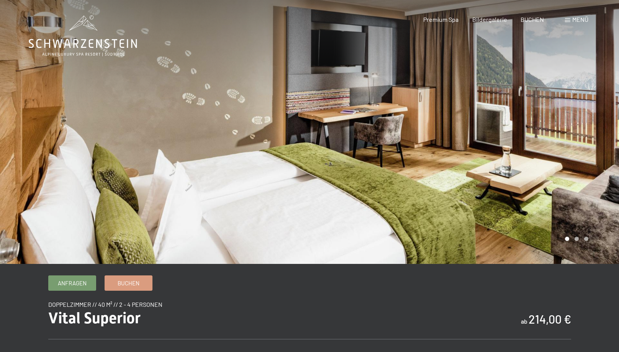
click at [424, 160] on div at bounding box center [463, 132] width 309 height 264
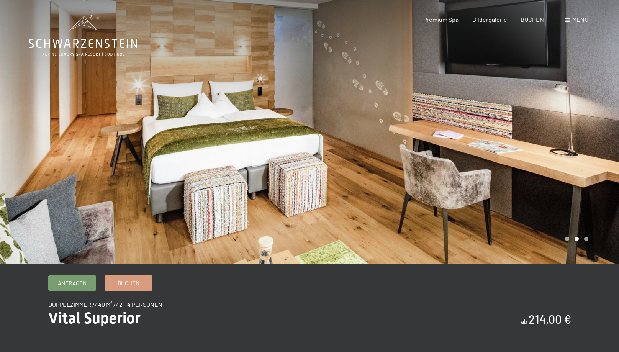
click at [424, 160] on div at bounding box center [463, 132] width 309 height 264
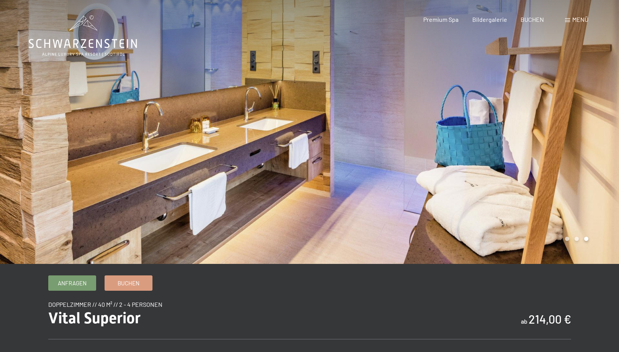
click at [424, 160] on div at bounding box center [463, 132] width 309 height 264
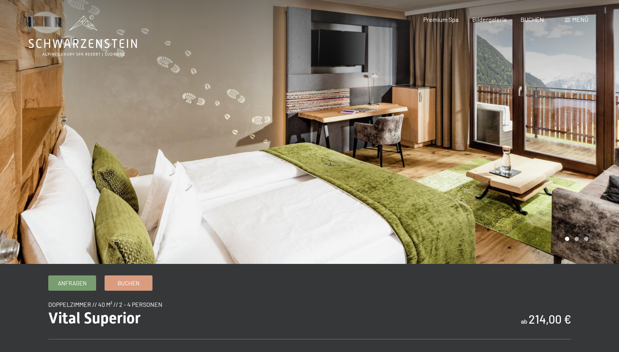
click at [424, 160] on div at bounding box center [463, 132] width 309 height 264
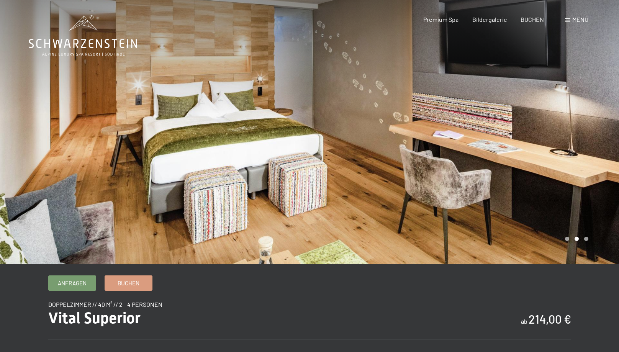
click at [424, 160] on div at bounding box center [463, 132] width 309 height 264
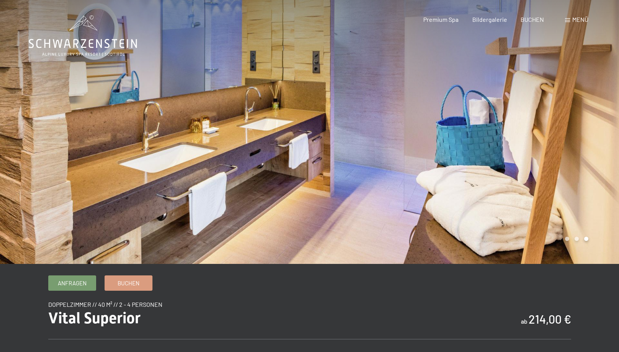
click at [475, 147] on div at bounding box center [463, 132] width 309 height 264
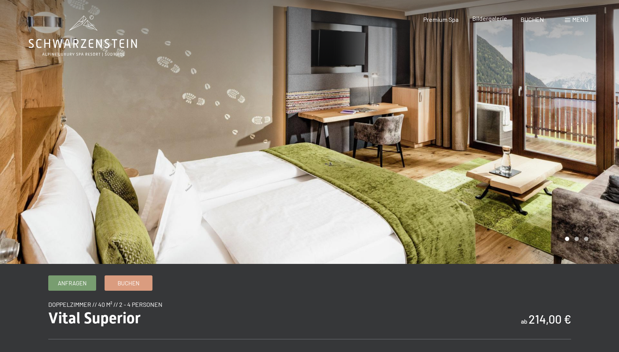
click at [490, 20] on span "Bildergalerie" at bounding box center [489, 18] width 35 height 7
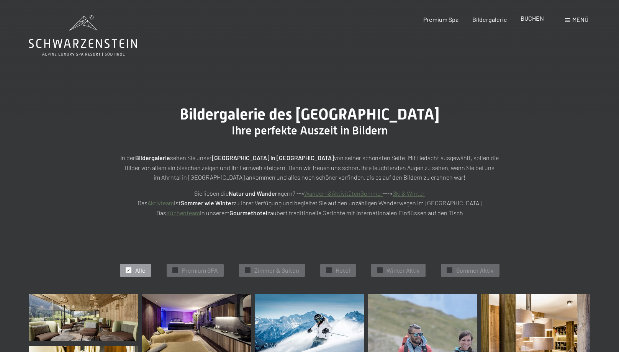
click at [530, 19] on span "BUCHEN" at bounding box center [531, 18] width 23 height 7
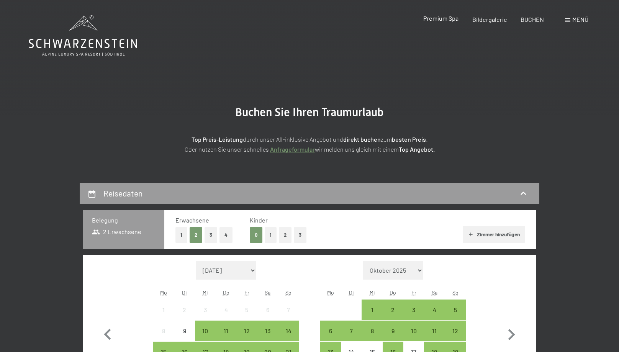
click at [438, 20] on span "Premium Spa" at bounding box center [440, 18] width 35 height 7
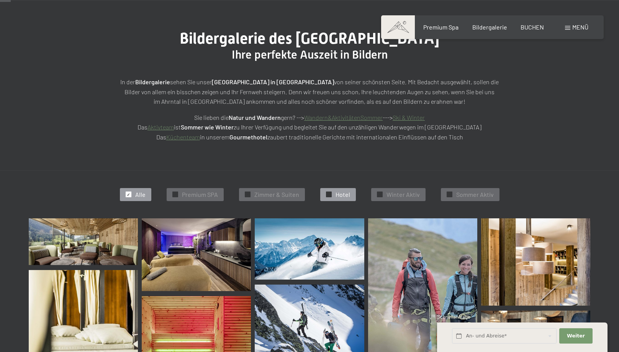
scroll to position [39, 0]
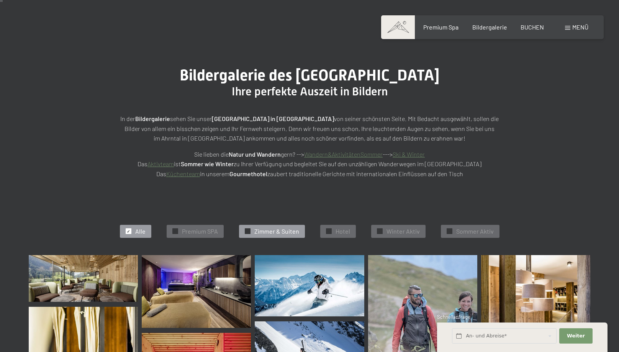
click at [285, 229] on span "Zimmer & Suiten" at bounding box center [276, 231] width 45 height 8
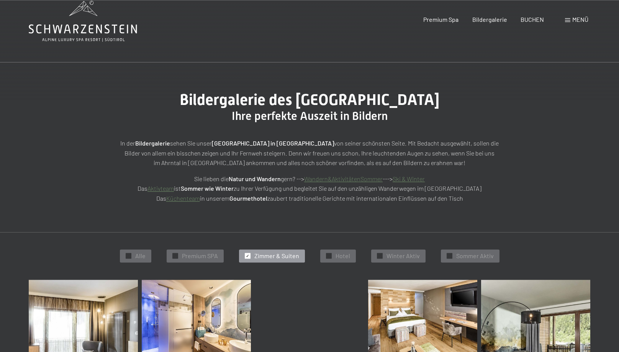
scroll to position [0, 0]
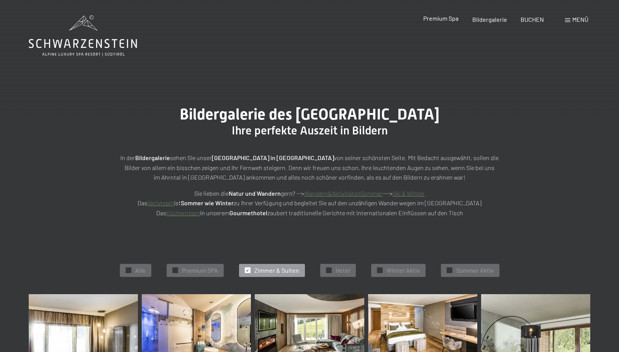
click at [437, 18] on span "Premium Spa" at bounding box center [440, 18] width 35 height 7
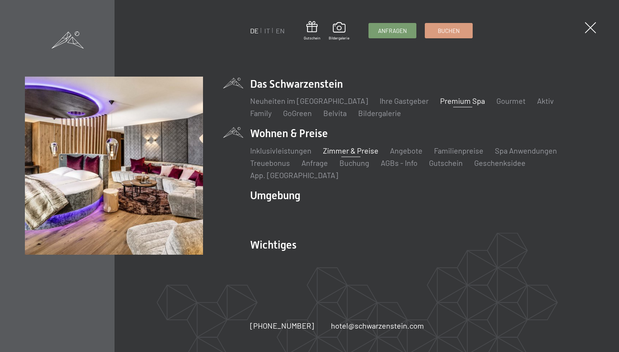
click at [347, 155] on link "Zimmer & Preise" at bounding box center [351, 150] width 56 height 9
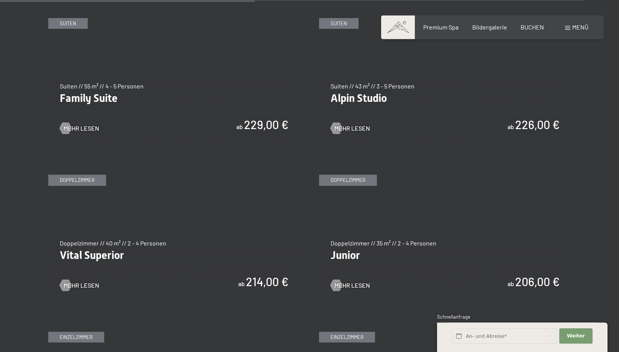
scroll to position [938, 0]
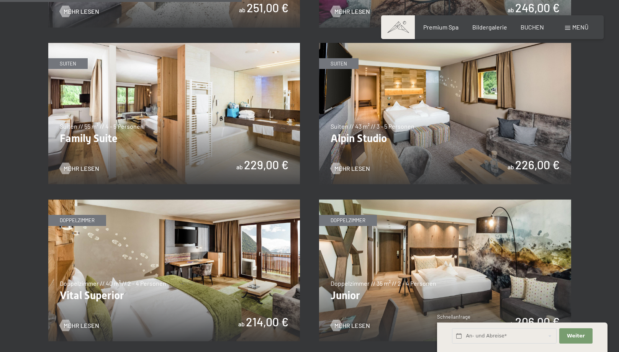
click at [393, 138] on img at bounding box center [445, 114] width 252 height 142
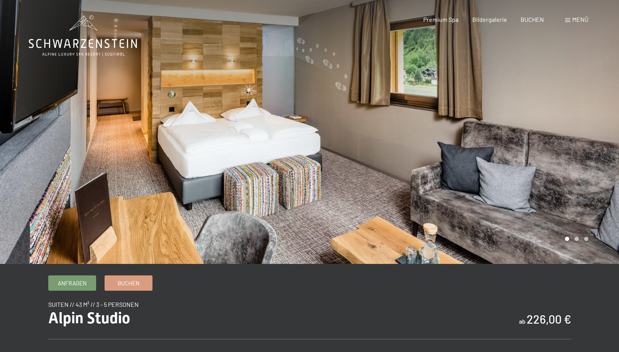
click at [586, 149] on div at bounding box center [463, 132] width 309 height 264
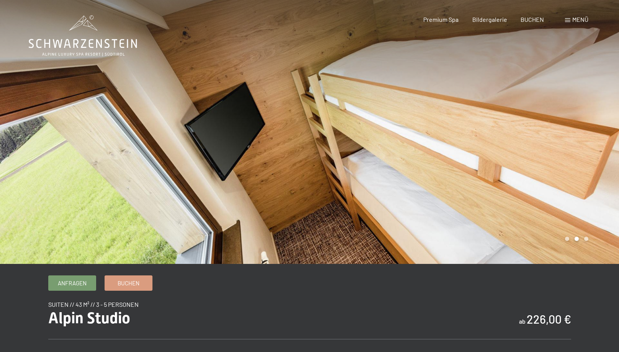
click at [586, 149] on div at bounding box center [463, 132] width 309 height 264
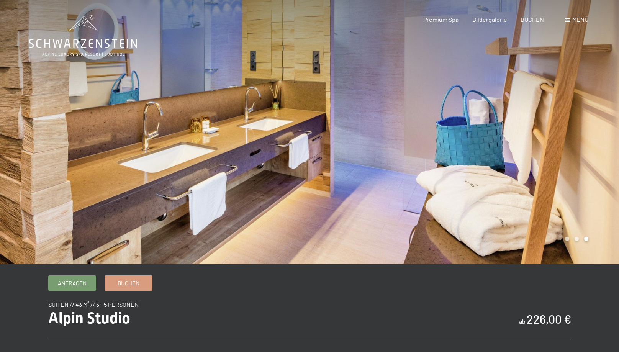
click at [586, 149] on div at bounding box center [463, 132] width 309 height 264
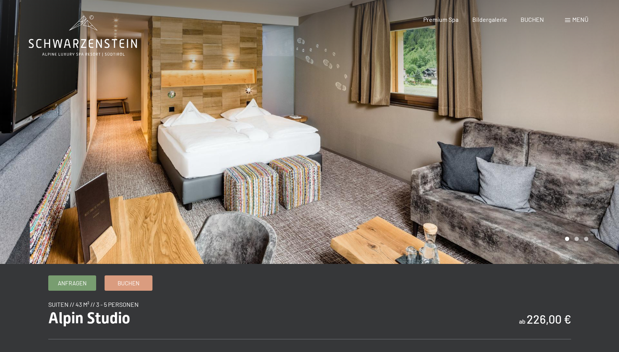
click at [586, 149] on div at bounding box center [463, 132] width 309 height 264
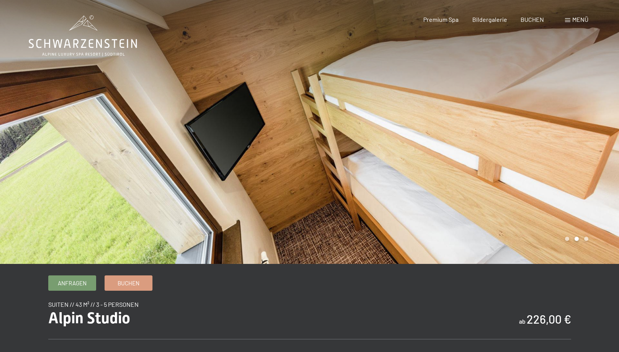
click at [586, 149] on div at bounding box center [463, 132] width 309 height 264
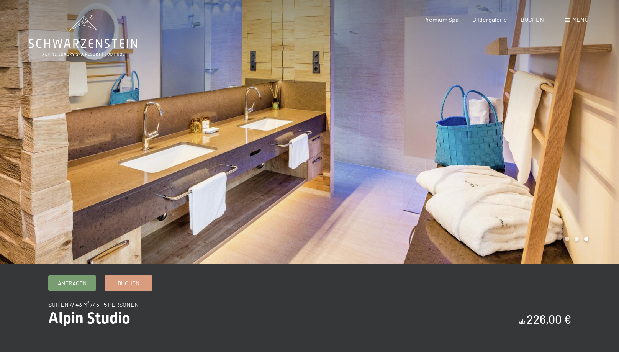
click at [586, 149] on div at bounding box center [463, 132] width 309 height 264
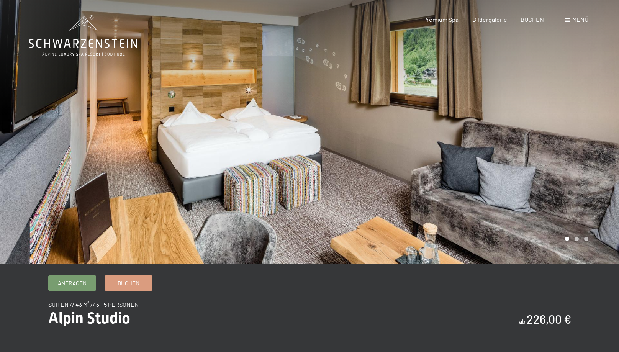
click at [586, 149] on div at bounding box center [463, 132] width 309 height 264
